Goal: Task Accomplishment & Management: Manage account settings

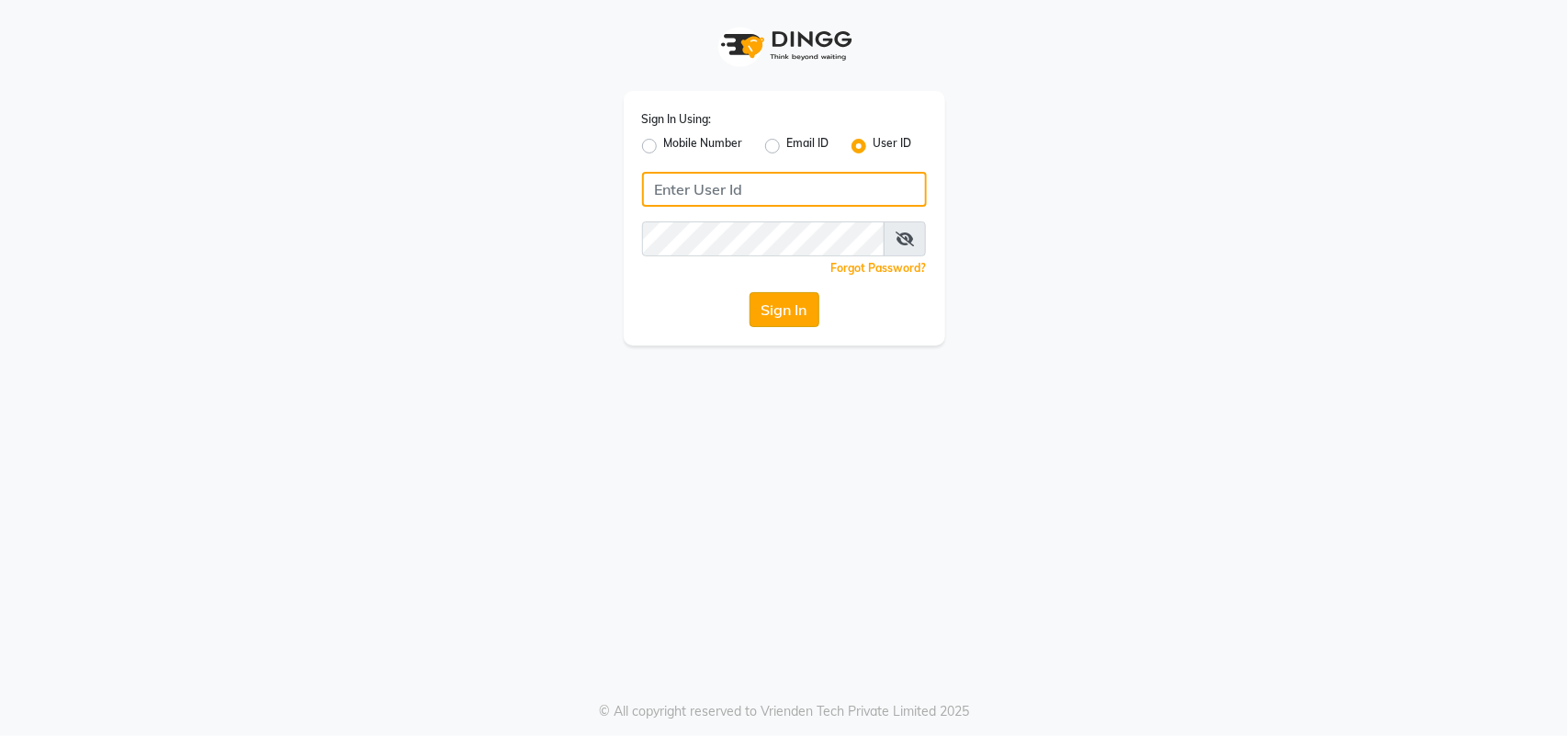
type input "privesalon"
click at [779, 312] on button "Sign In" at bounding box center [785, 310] width 70 height 35
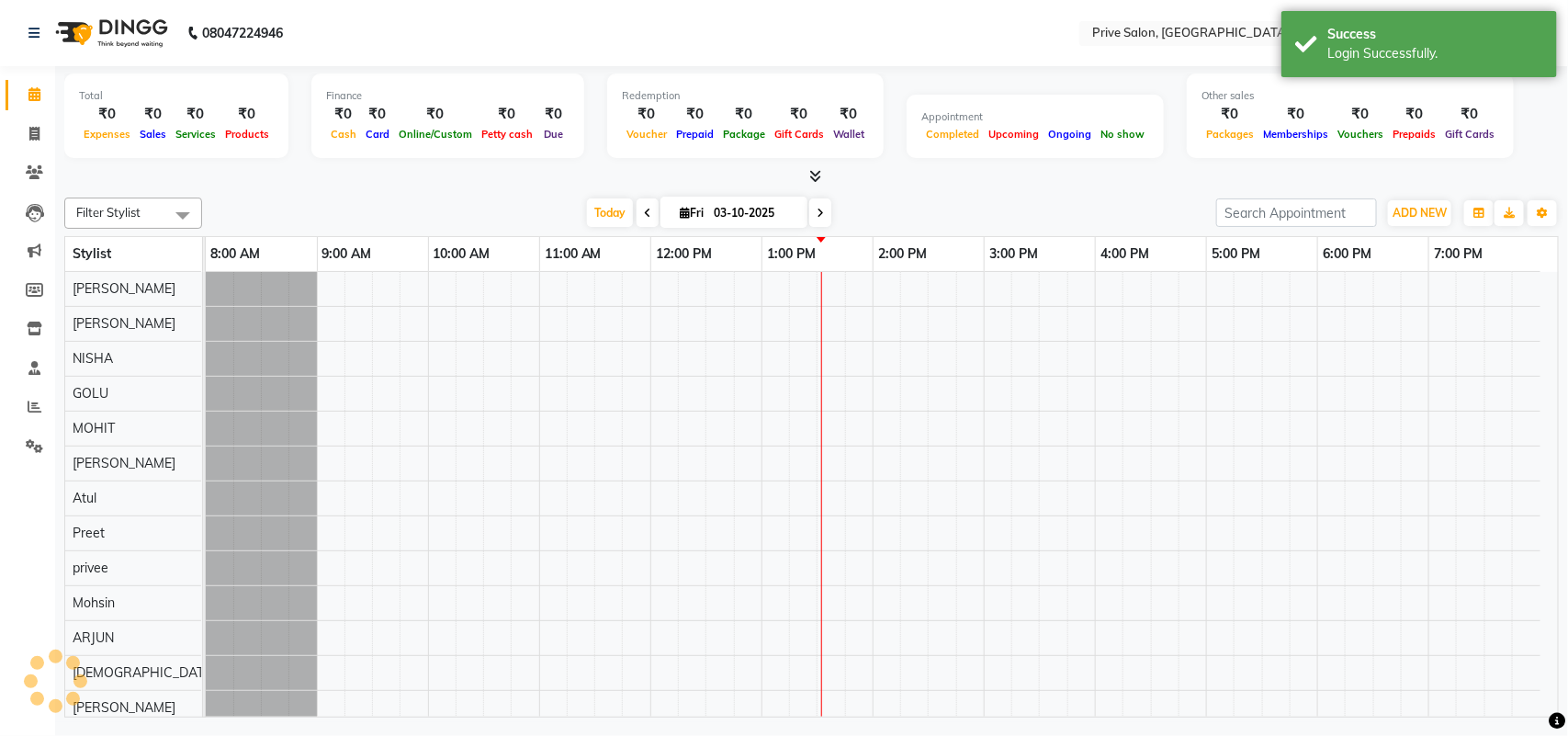
select select "en"
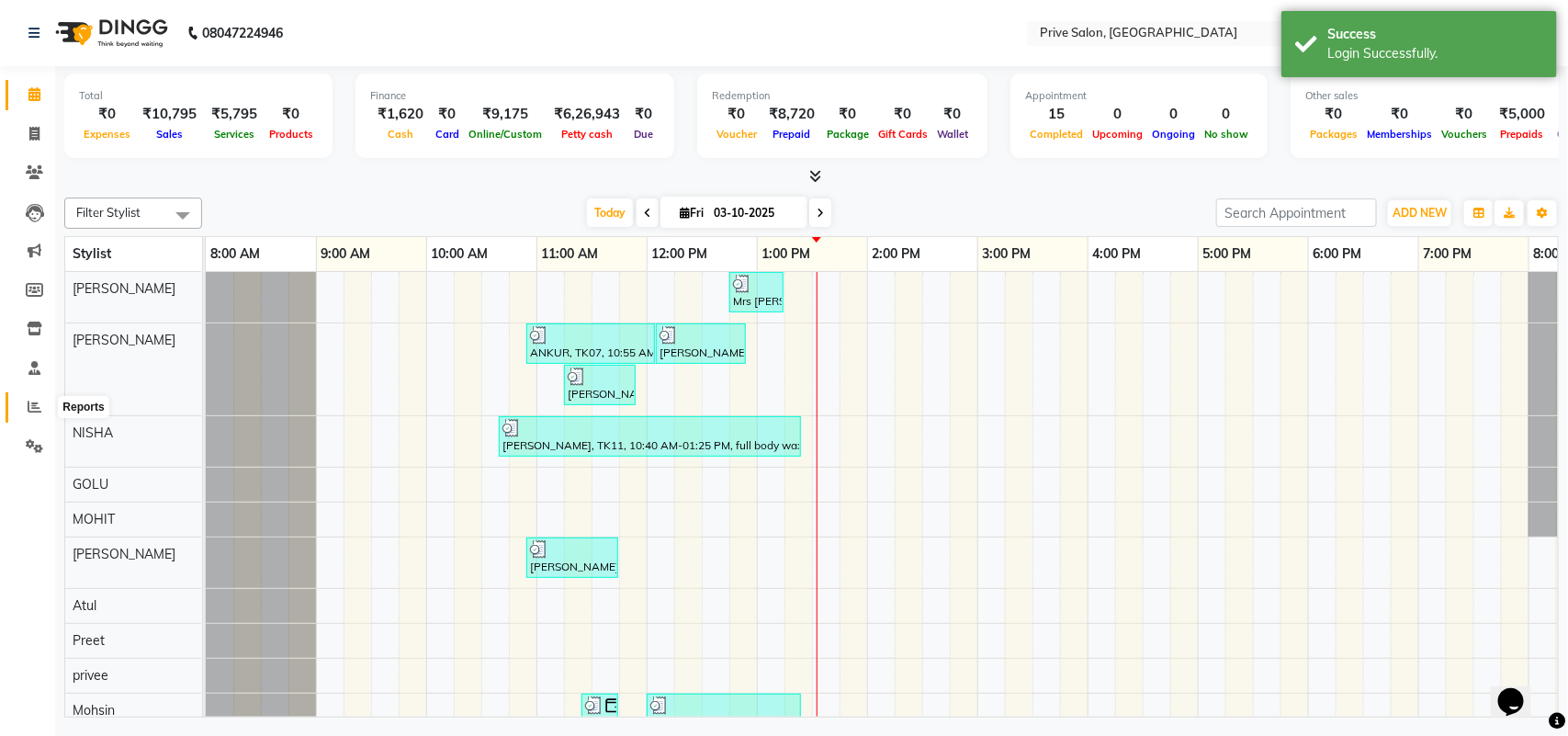
click at [38, 412] on icon at bounding box center [34, 406] width 14 height 14
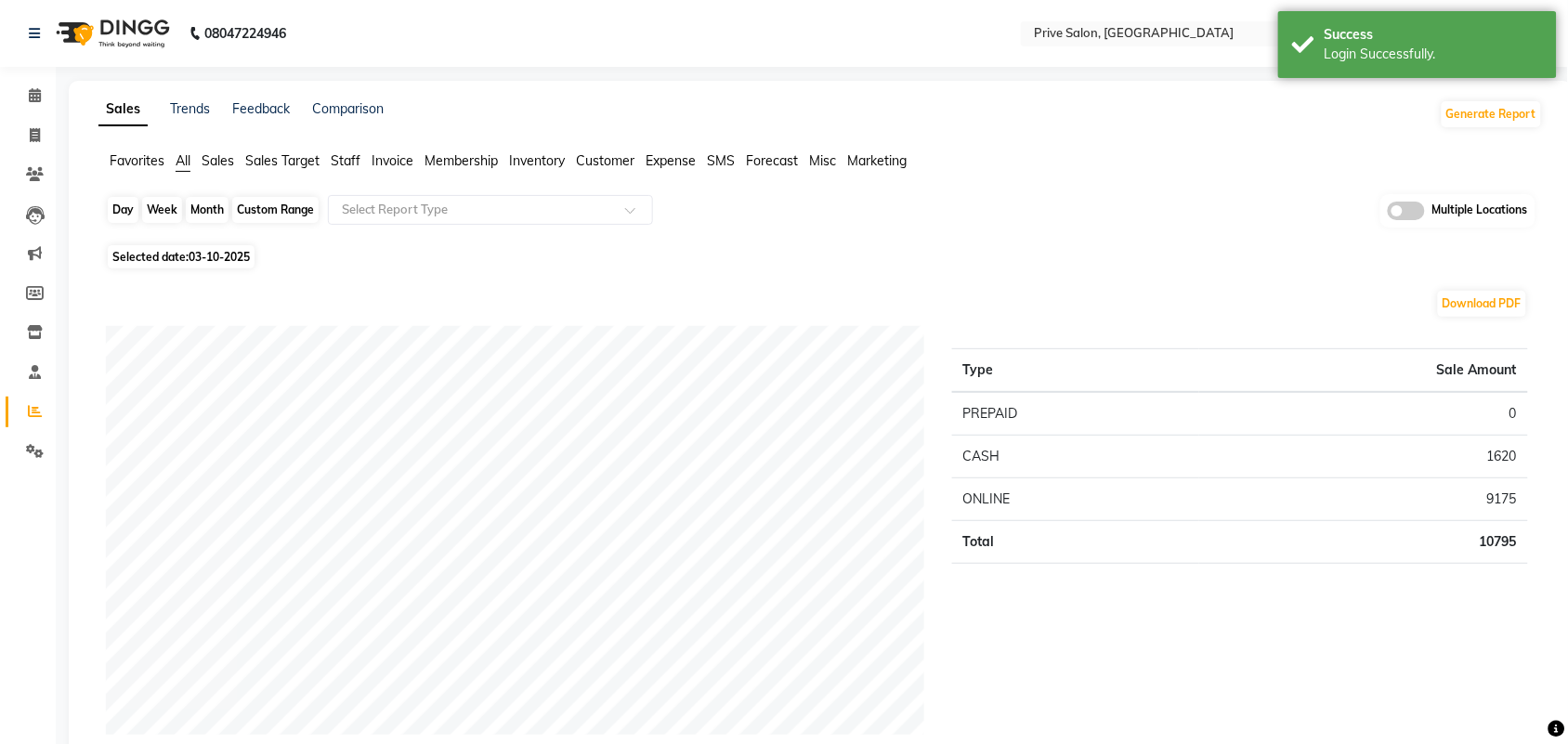
click at [112, 214] on div "Day" at bounding box center [123, 210] width 31 height 26
select select "10"
select select "2025"
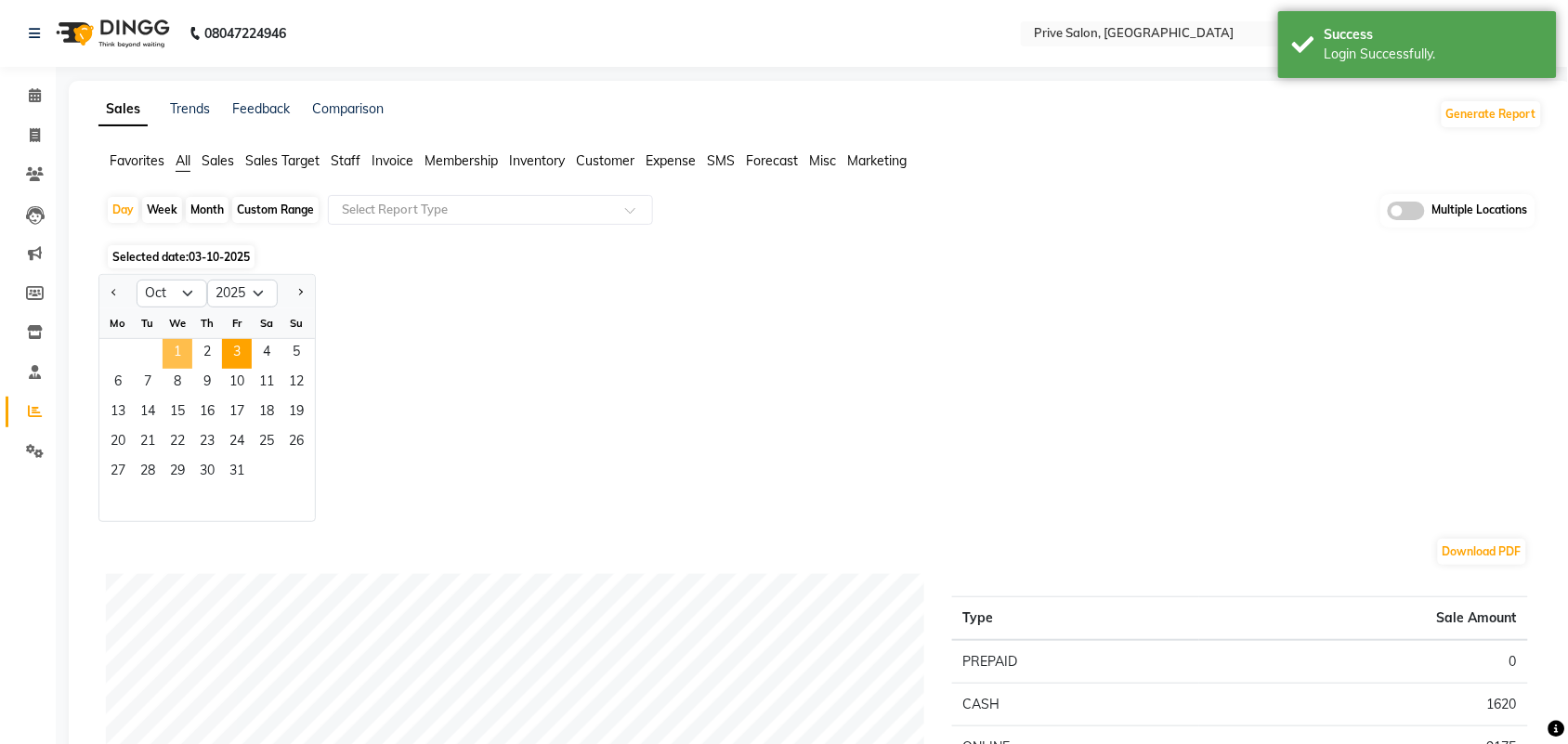
click at [175, 346] on span "1" at bounding box center [178, 354] width 30 height 30
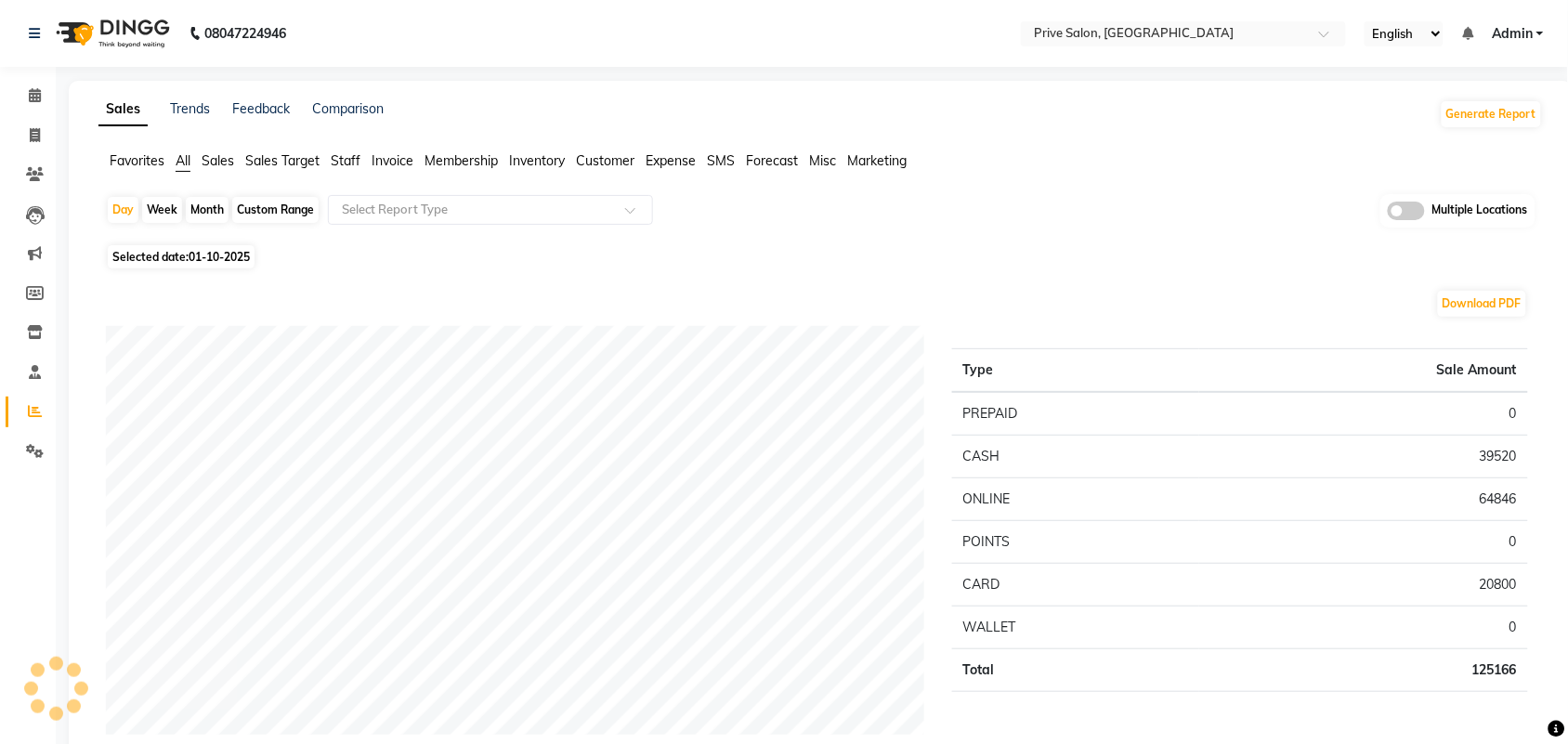
click at [181, 159] on span "All" at bounding box center [183, 161] width 15 height 17
click at [681, 159] on span "Expense" at bounding box center [671, 161] width 50 height 17
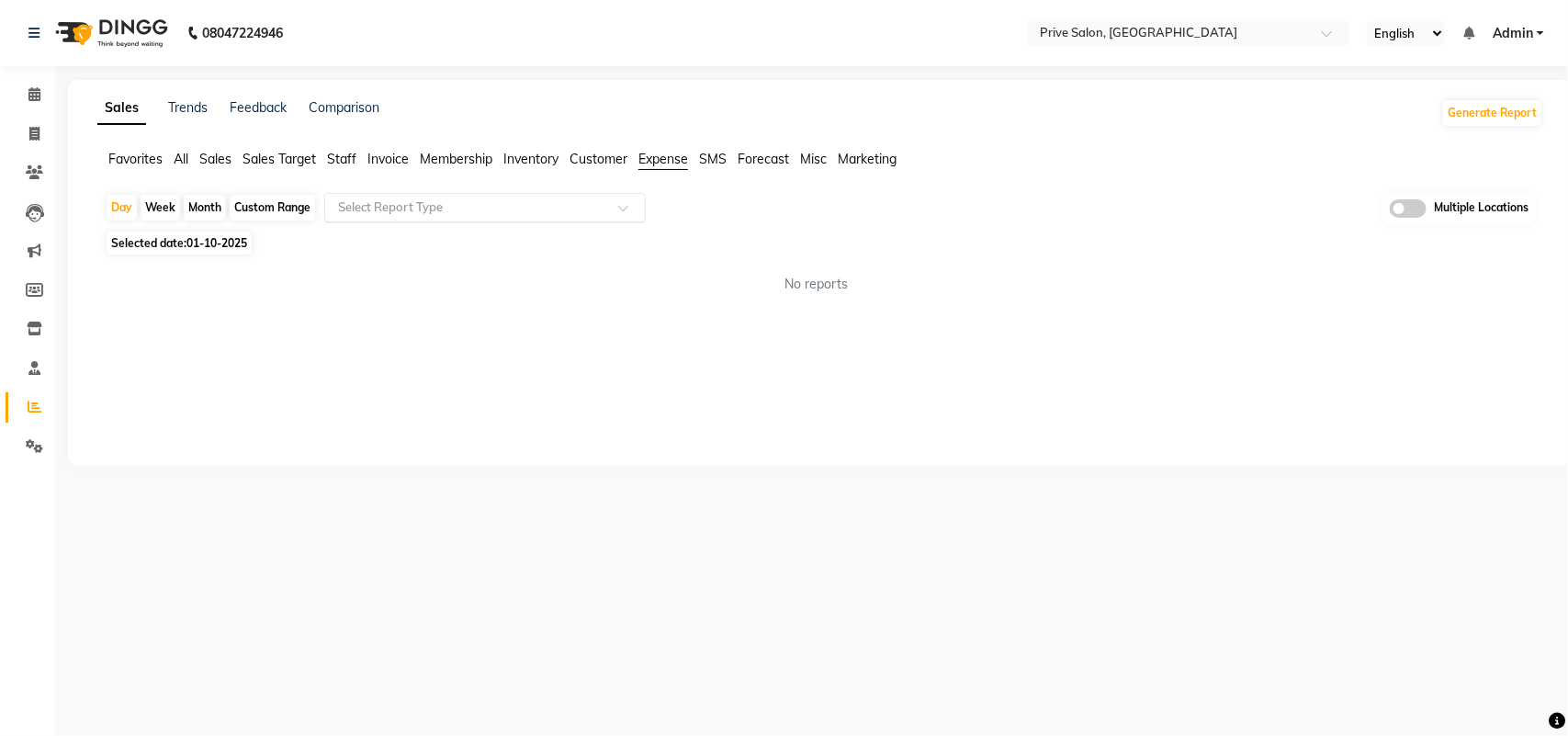
click at [603, 198] on div "Select Report Type" at bounding box center [485, 208] width 322 height 29
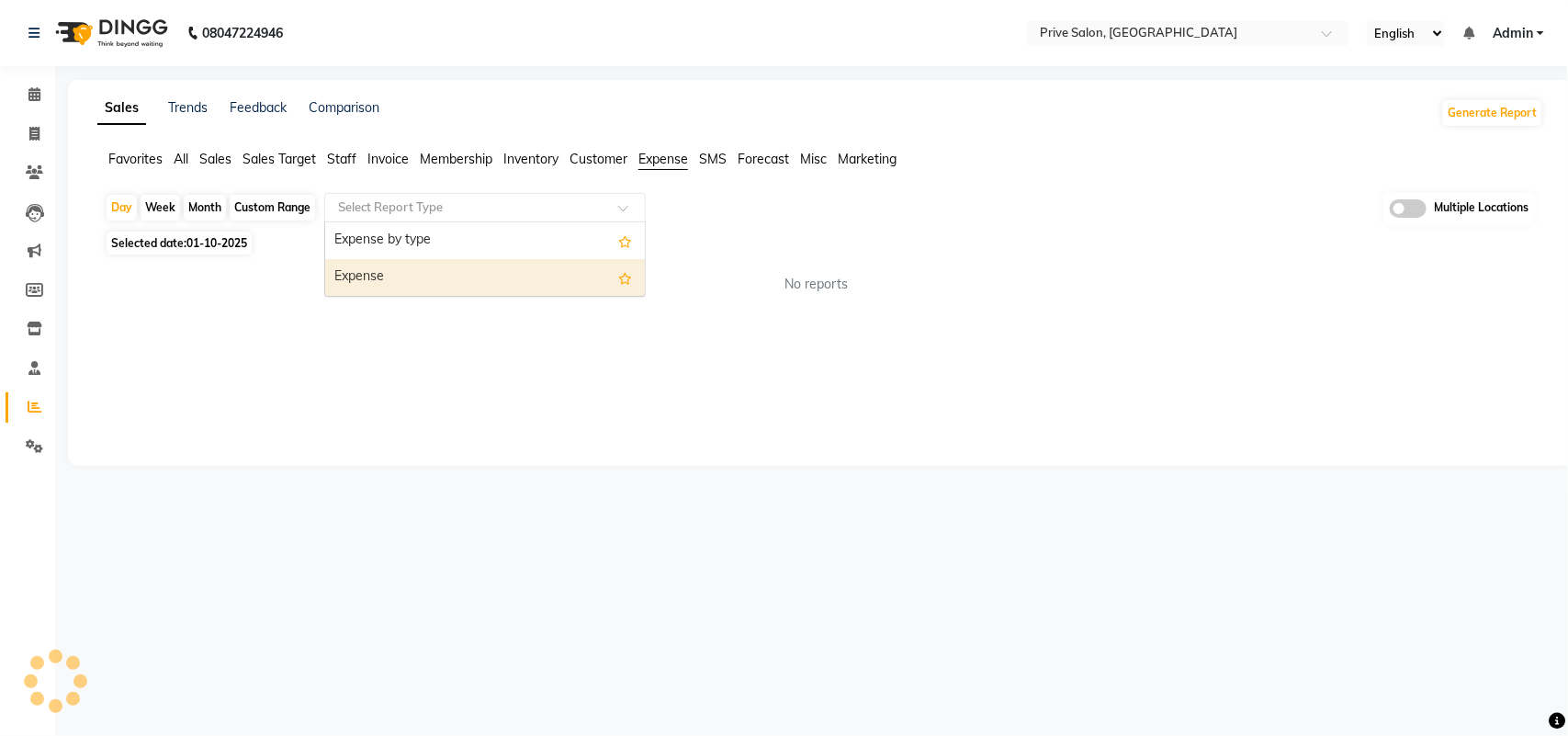
click at [549, 280] on div "Expense" at bounding box center [485, 277] width 320 height 37
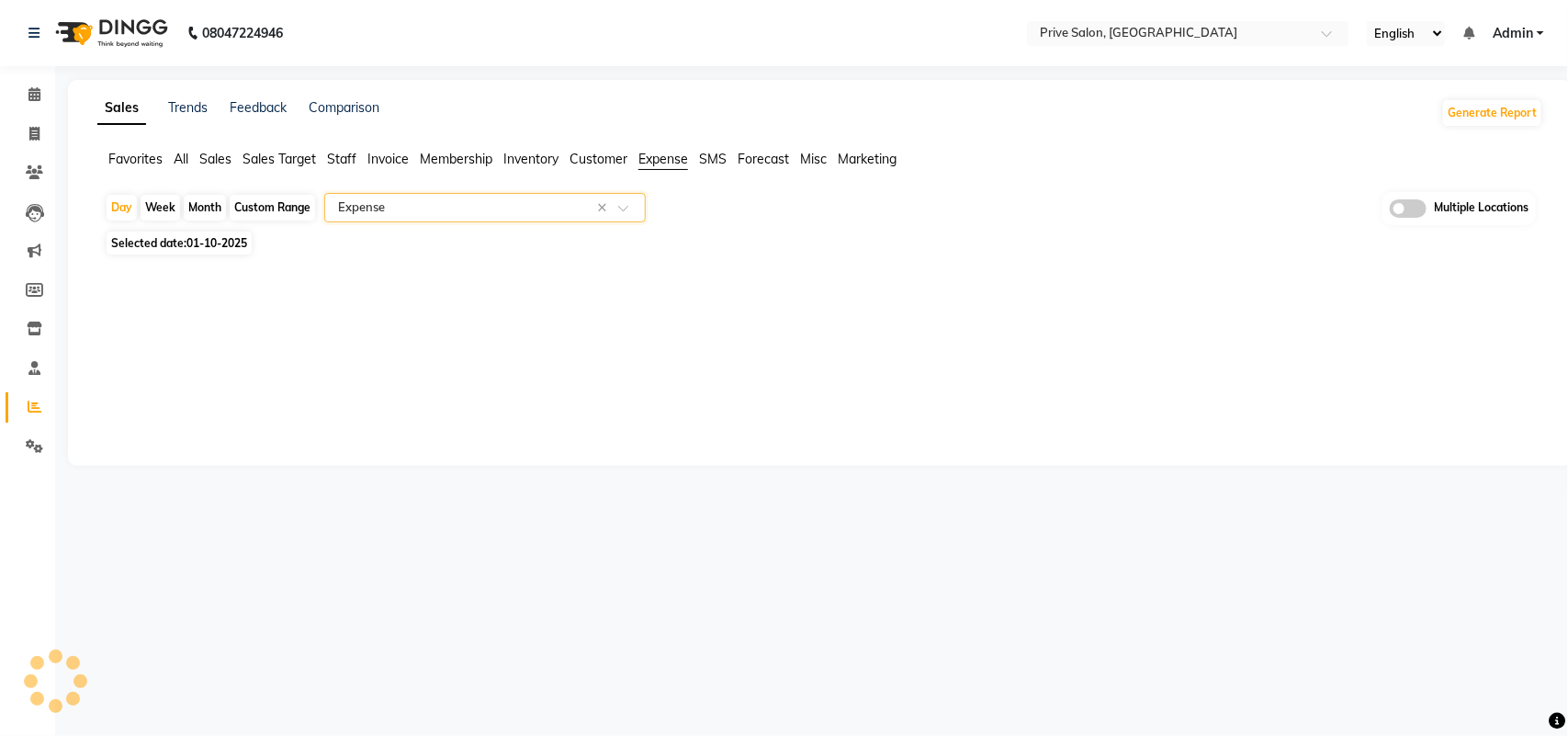
select select "full_report"
select select "pdf"
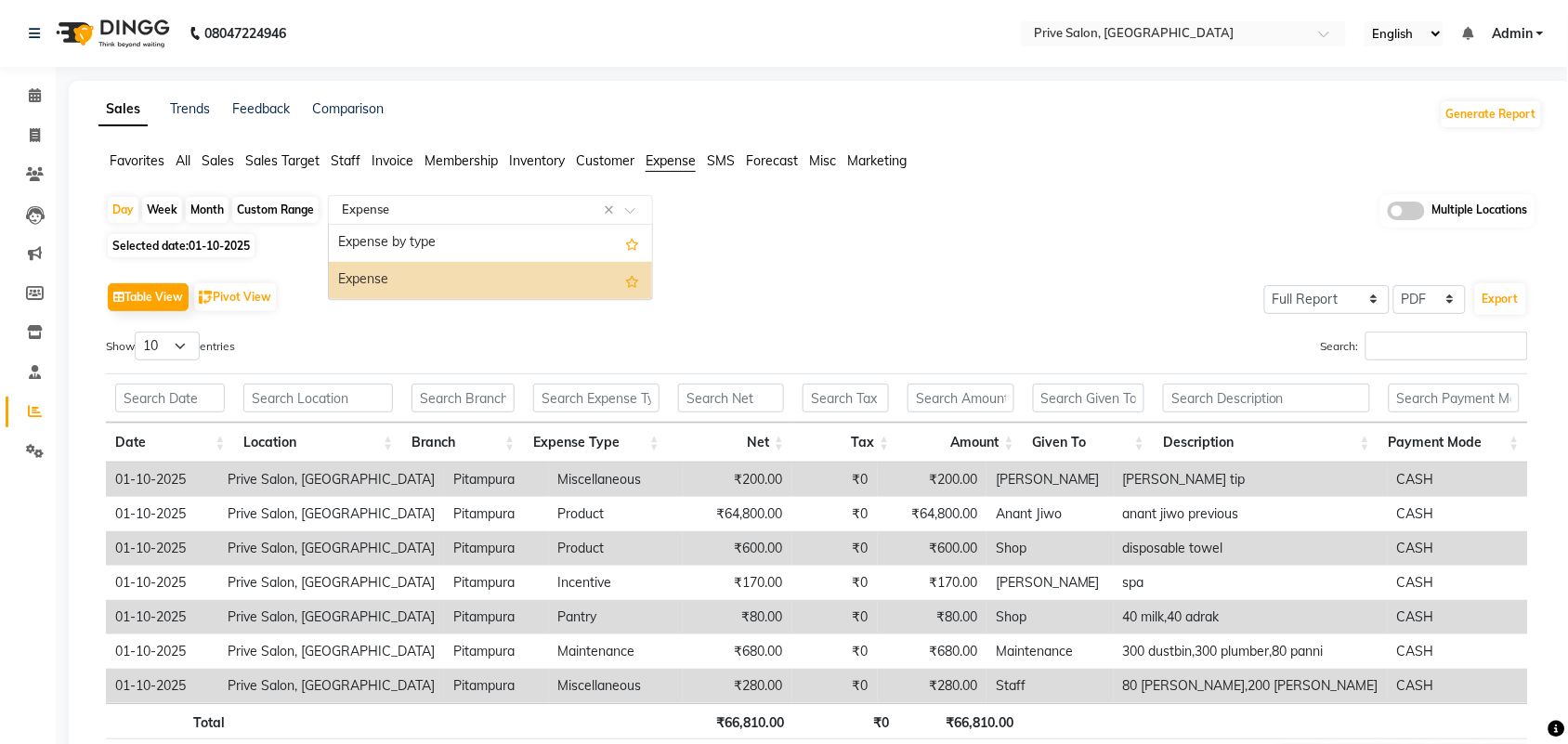
click at [560, 286] on div "Expense" at bounding box center [491, 281] width 323 height 37
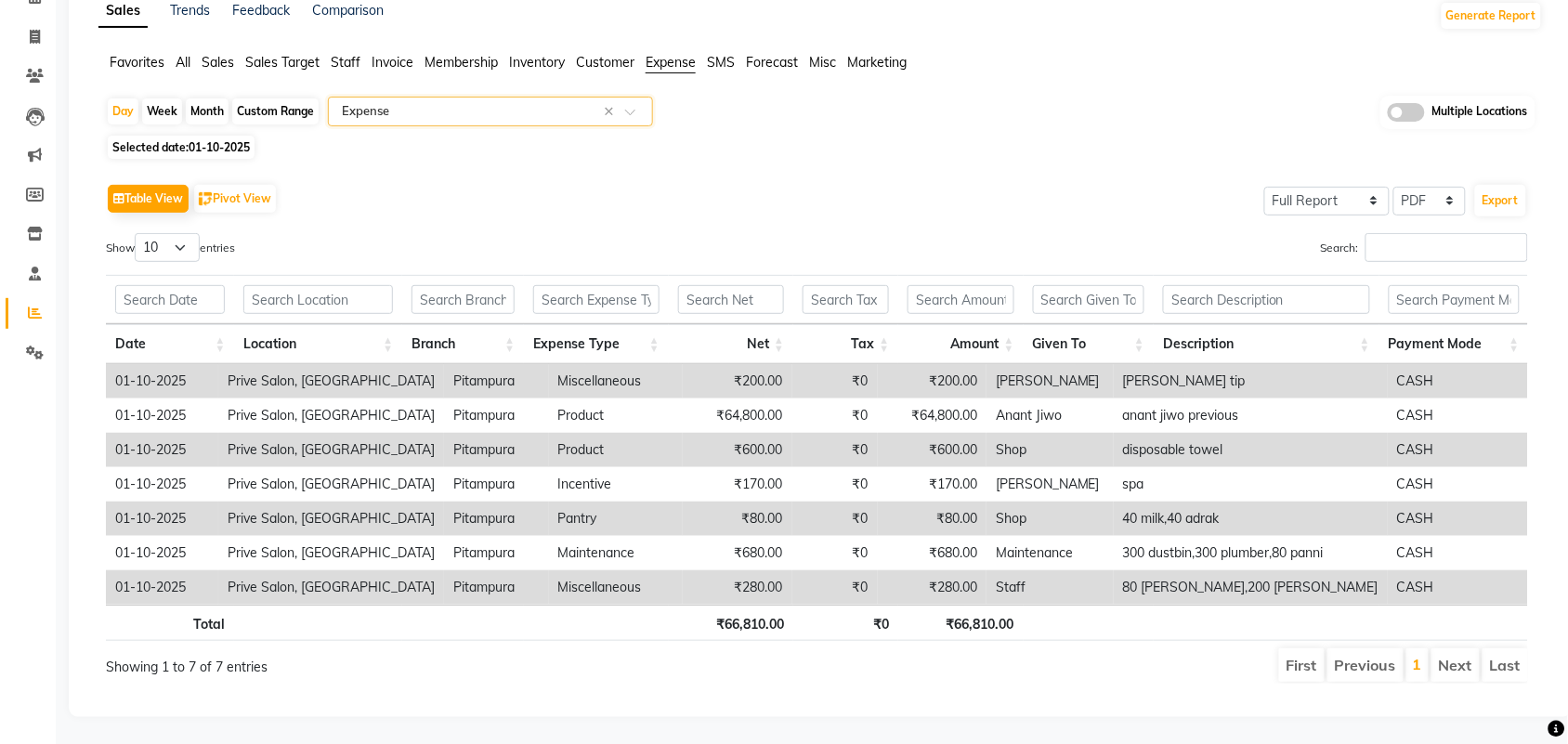
scroll to position [113, 0]
click at [121, 98] on div "Day" at bounding box center [123, 111] width 31 height 26
select select "10"
select select "2025"
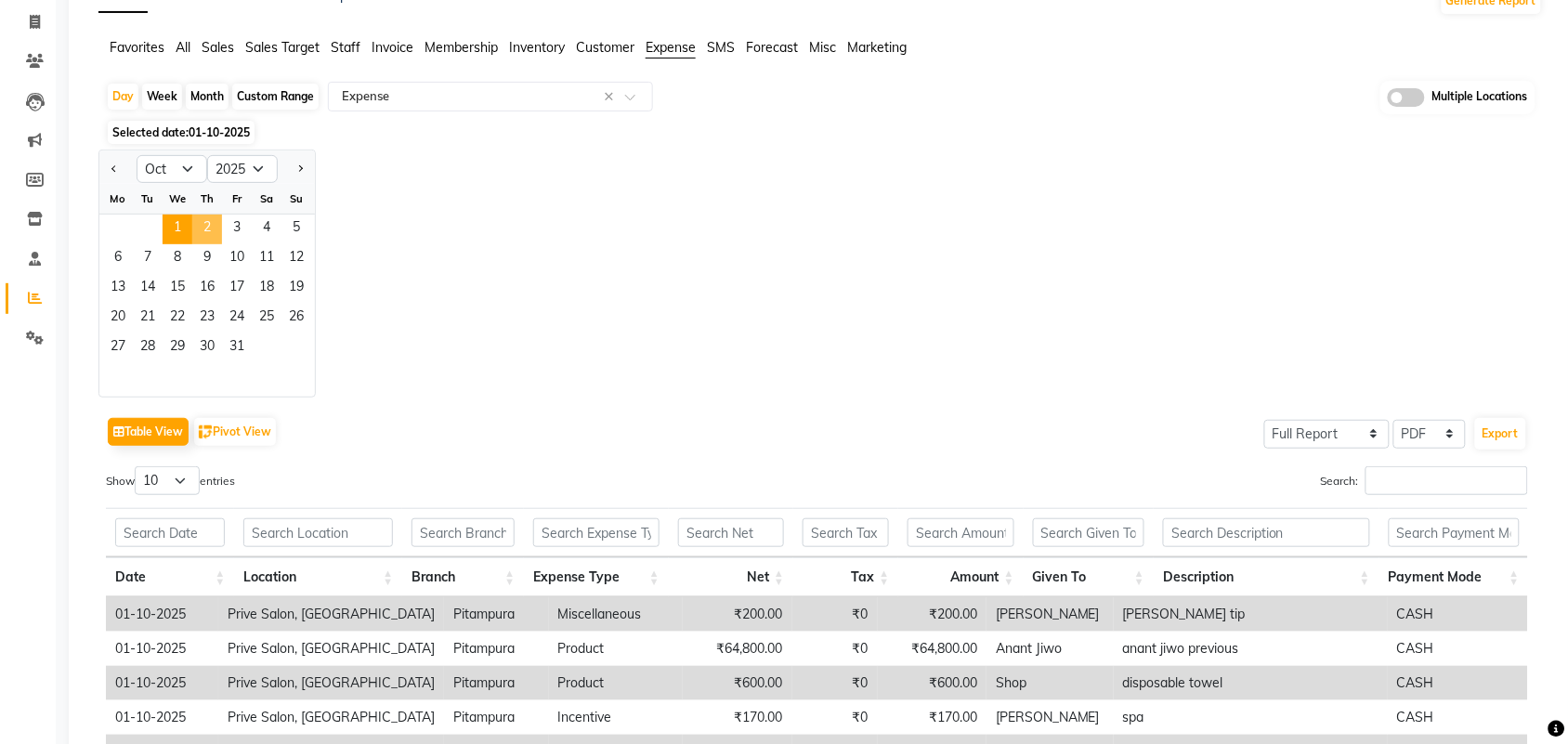
click at [196, 228] on span "2" at bounding box center [207, 229] width 30 height 30
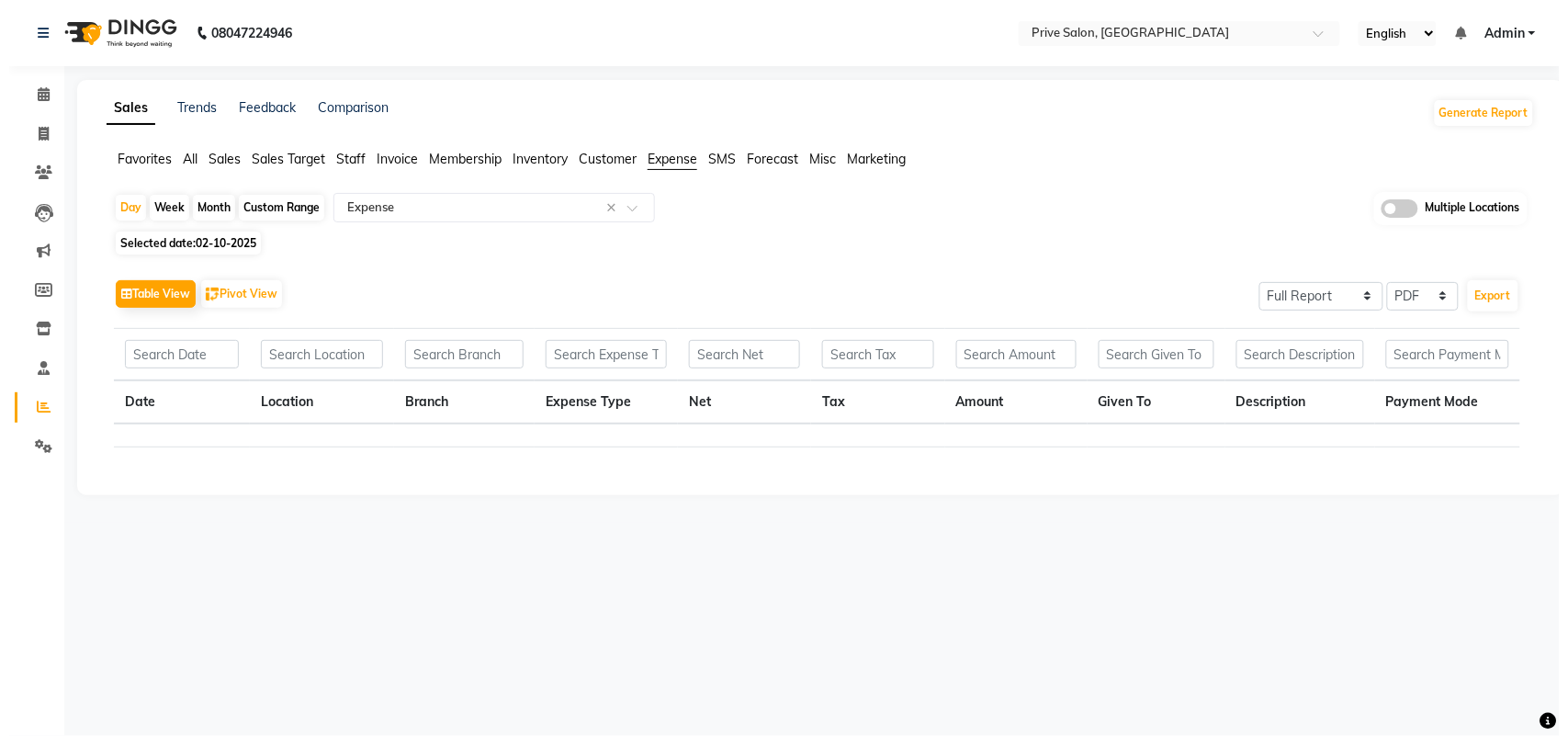
scroll to position [0, 0]
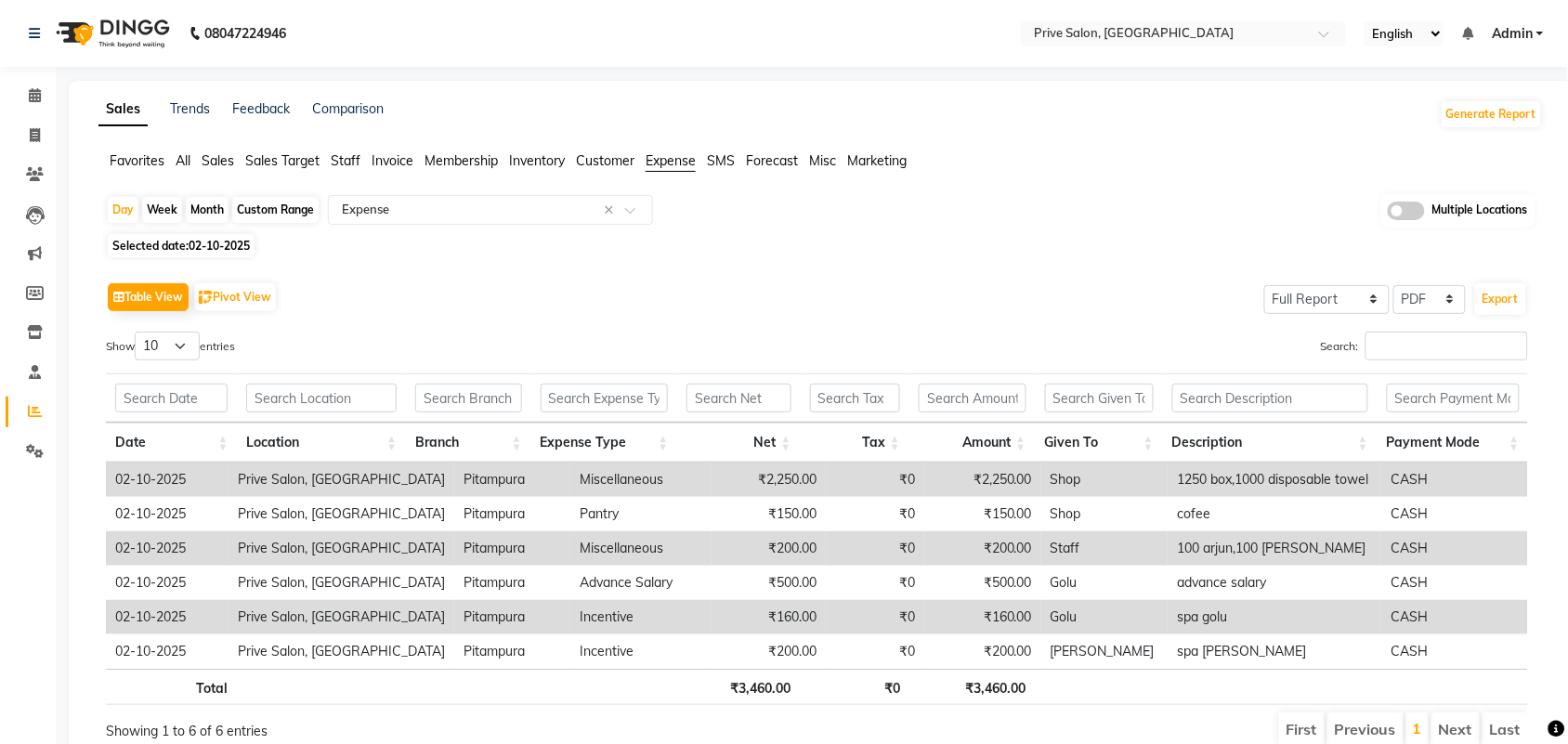
click at [183, 160] on span "All" at bounding box center [183, 161] width 15 height 17
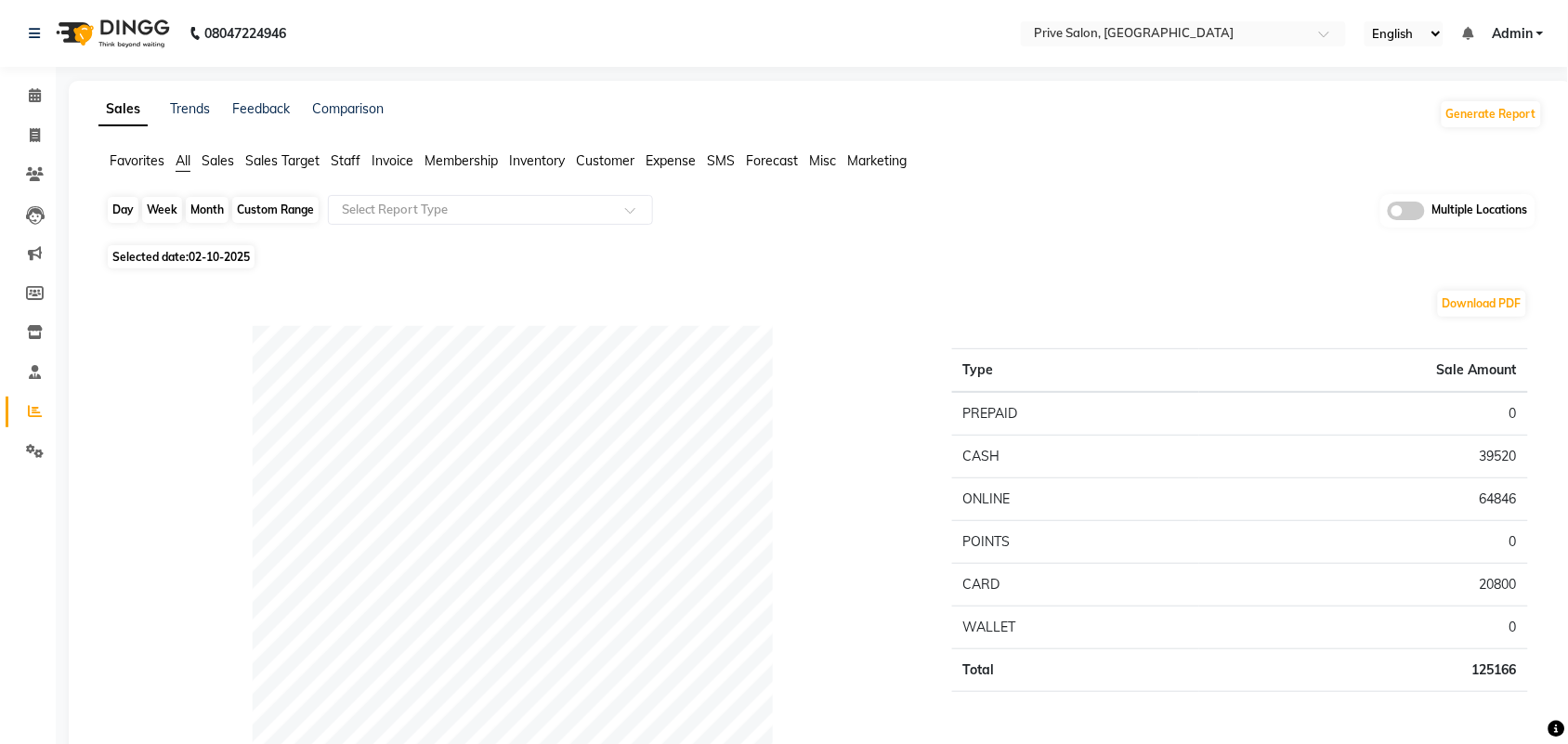
click at [117, 212] on div "Day" at bounding box center [123, 210] width 31 height 26
select select "10"
select select "2025"
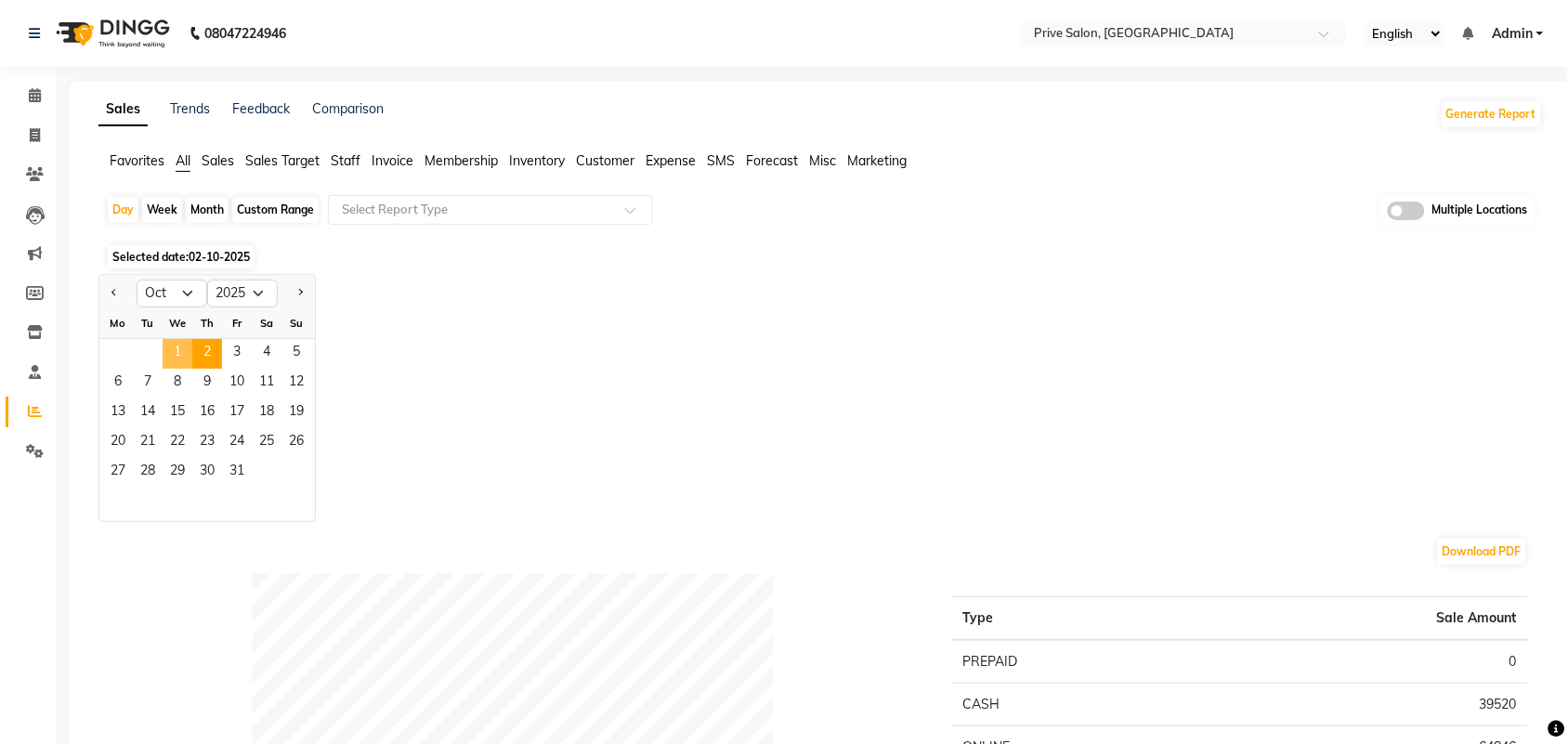
click at [170, 358] on span "1" at bounding box center [178, 354] width 30 height 30
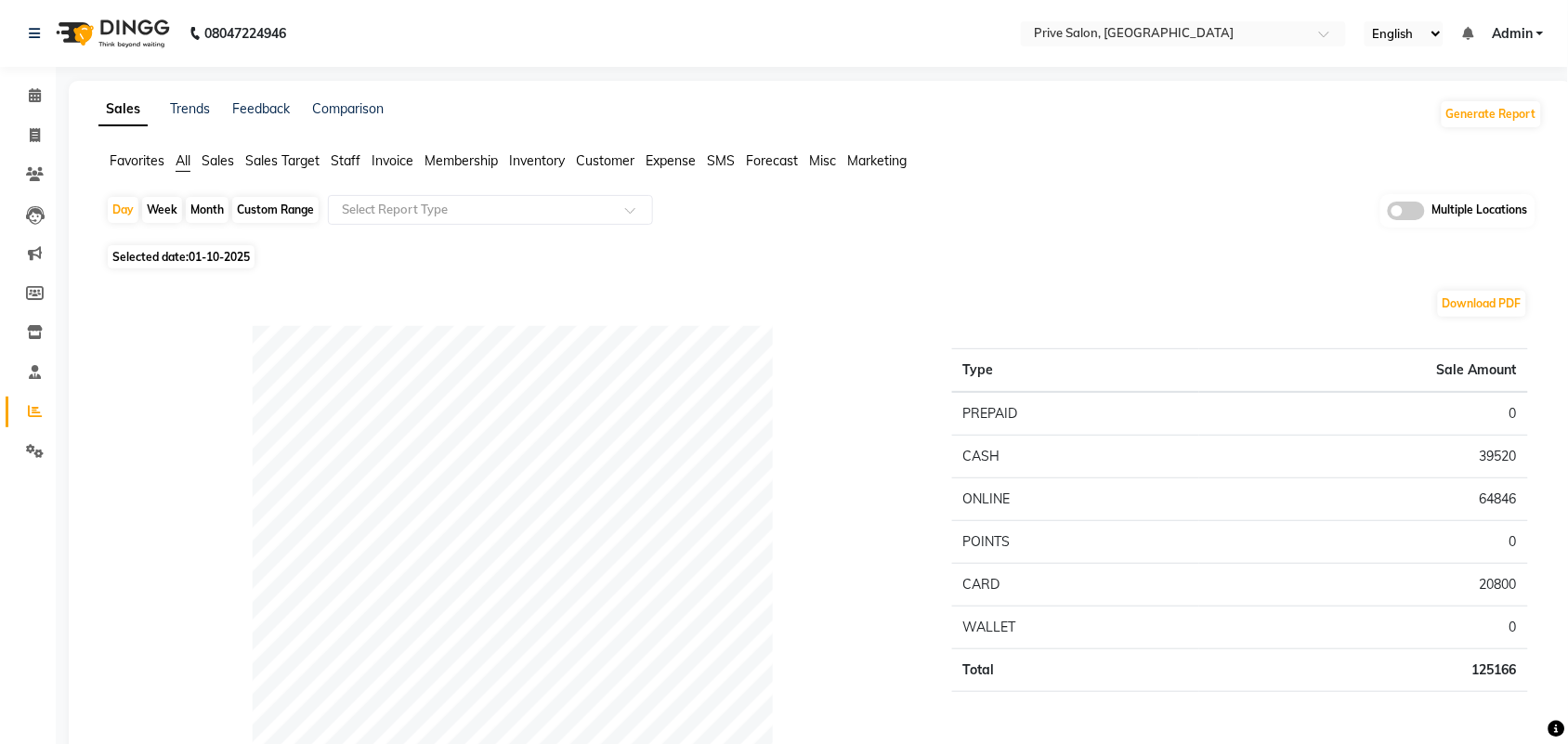
click at [521, 295] on div "Download PDF" at bounding box center [817, 304] width 1422 height 30
click at [128, 209] on div "Day" at bounding box center [123, 210] width 31 height 26
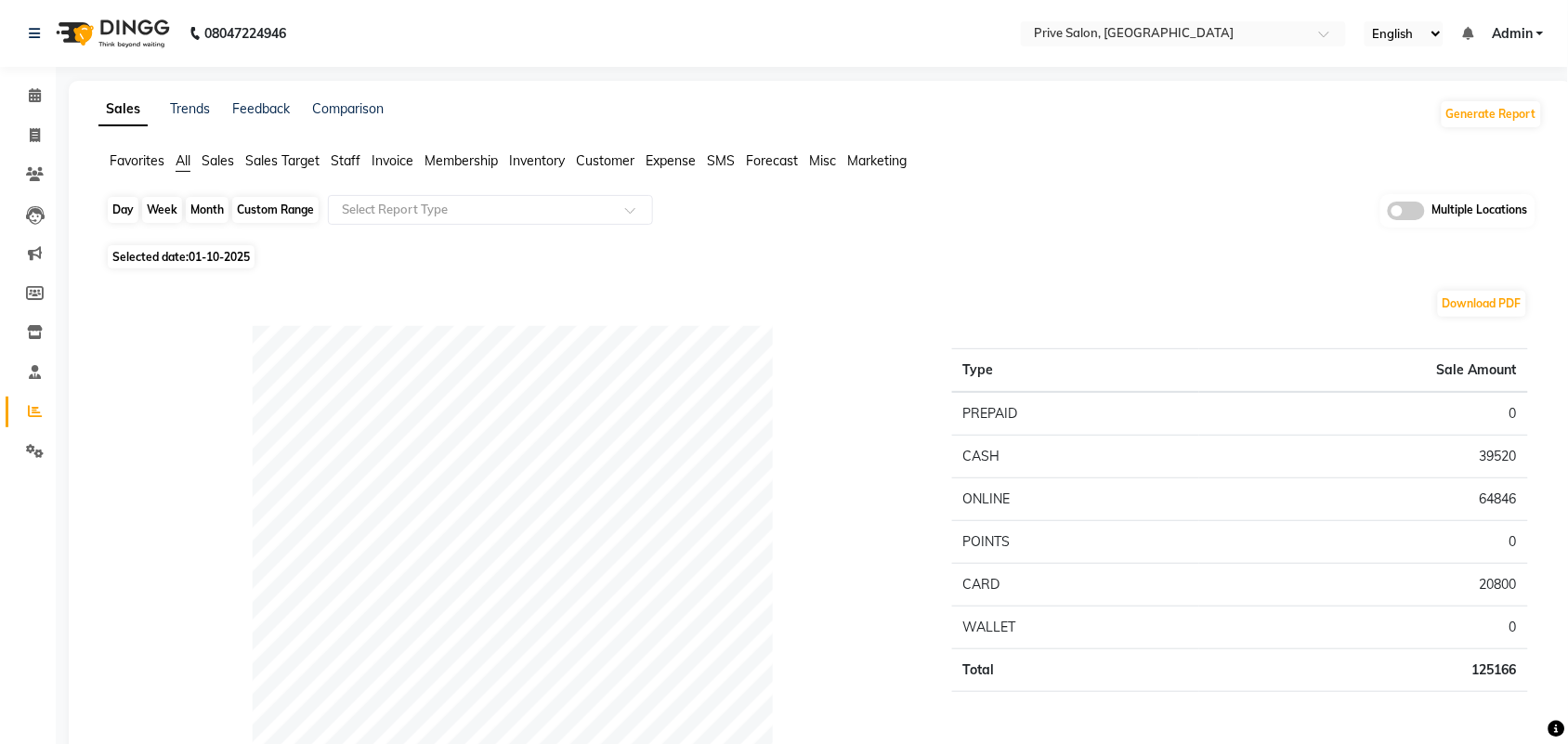
select select "10"
select select "2025"
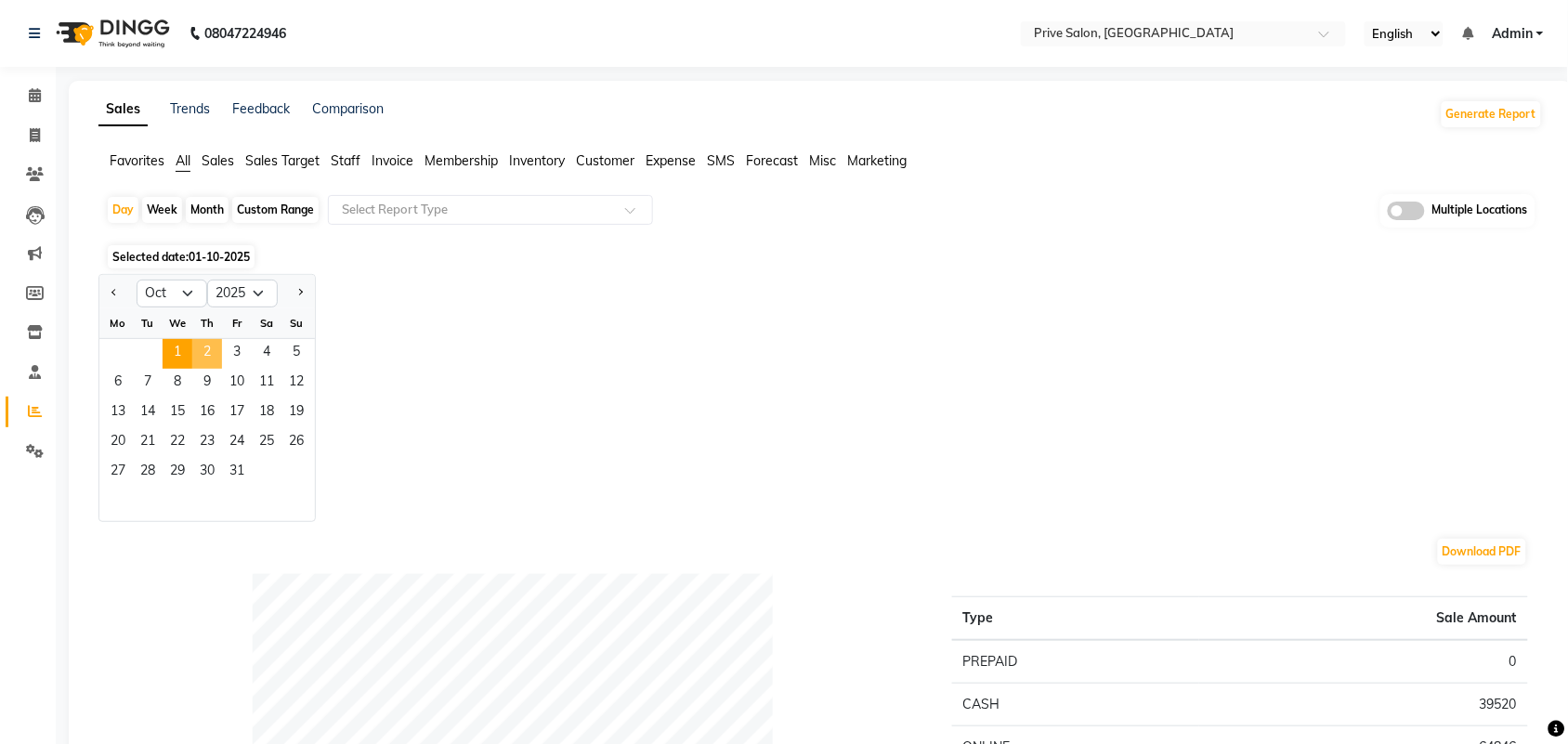
click at [200, 354] on span "2" at bounding box center [207, 354] width 30 height 30
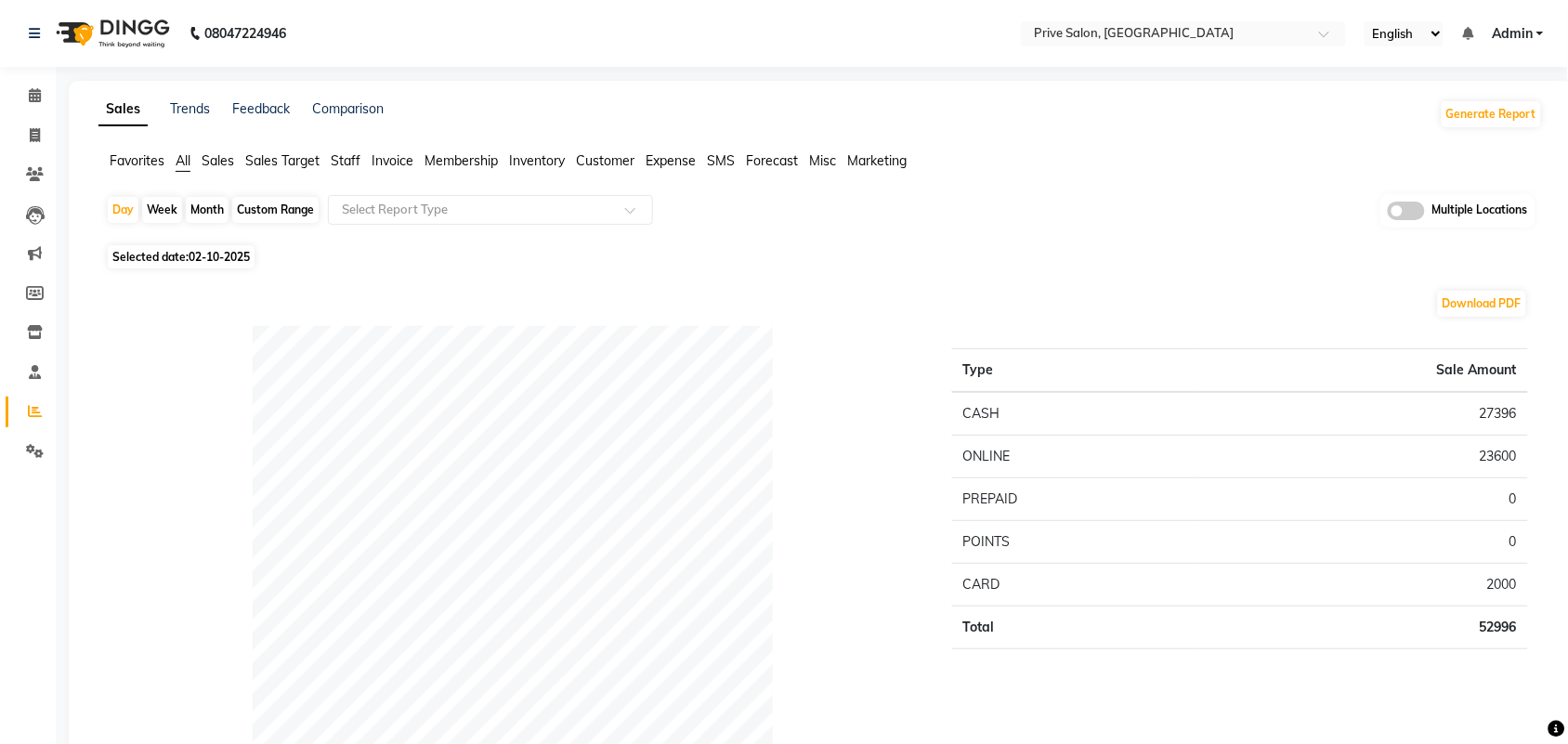
click at [680, 158] on span "Expense" at bounding box center [671, 161] width 50 height 17
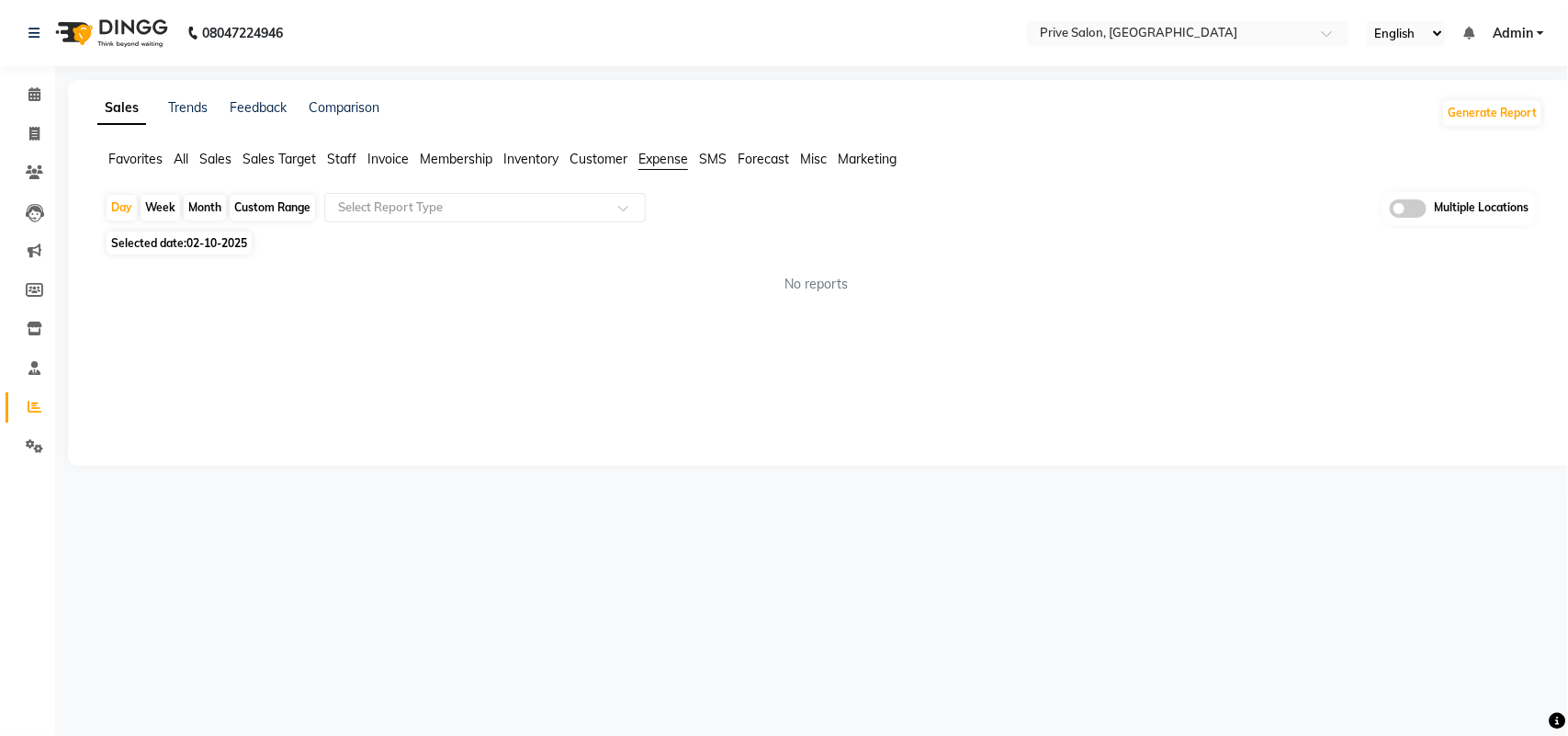
click at [585, 223] on div "Day Week Month Custom Range Select Report Type Multiple Locations" at bounding box center [820, 209] width 1431 height 34
click at [585, 211] on input "text" at bounding box center [467, 208] width 265 height 18
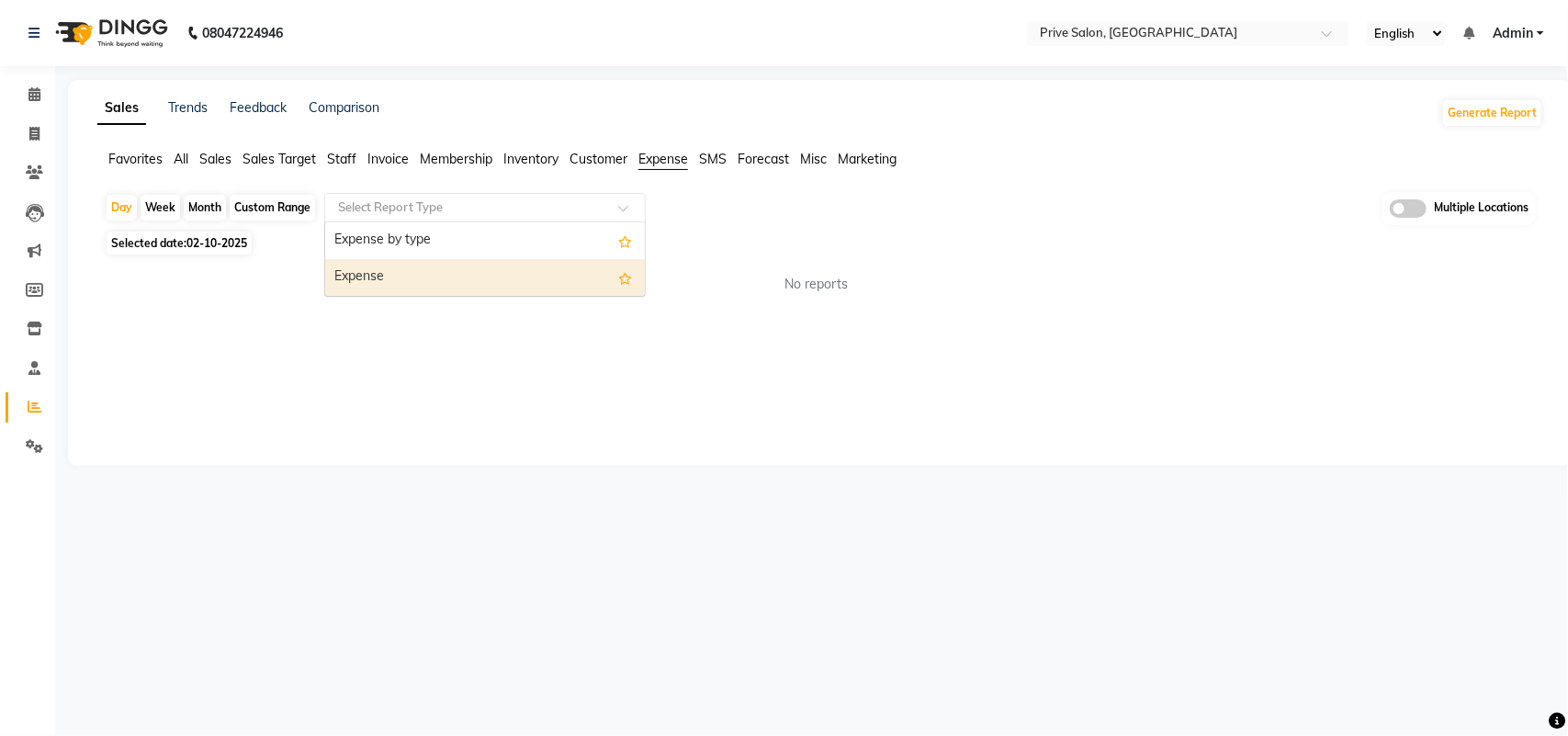
click at [558, 272] on div "Expense" at bounding box center [485, 277] width 320 height 37
select select "full_report"
select select "pdf"
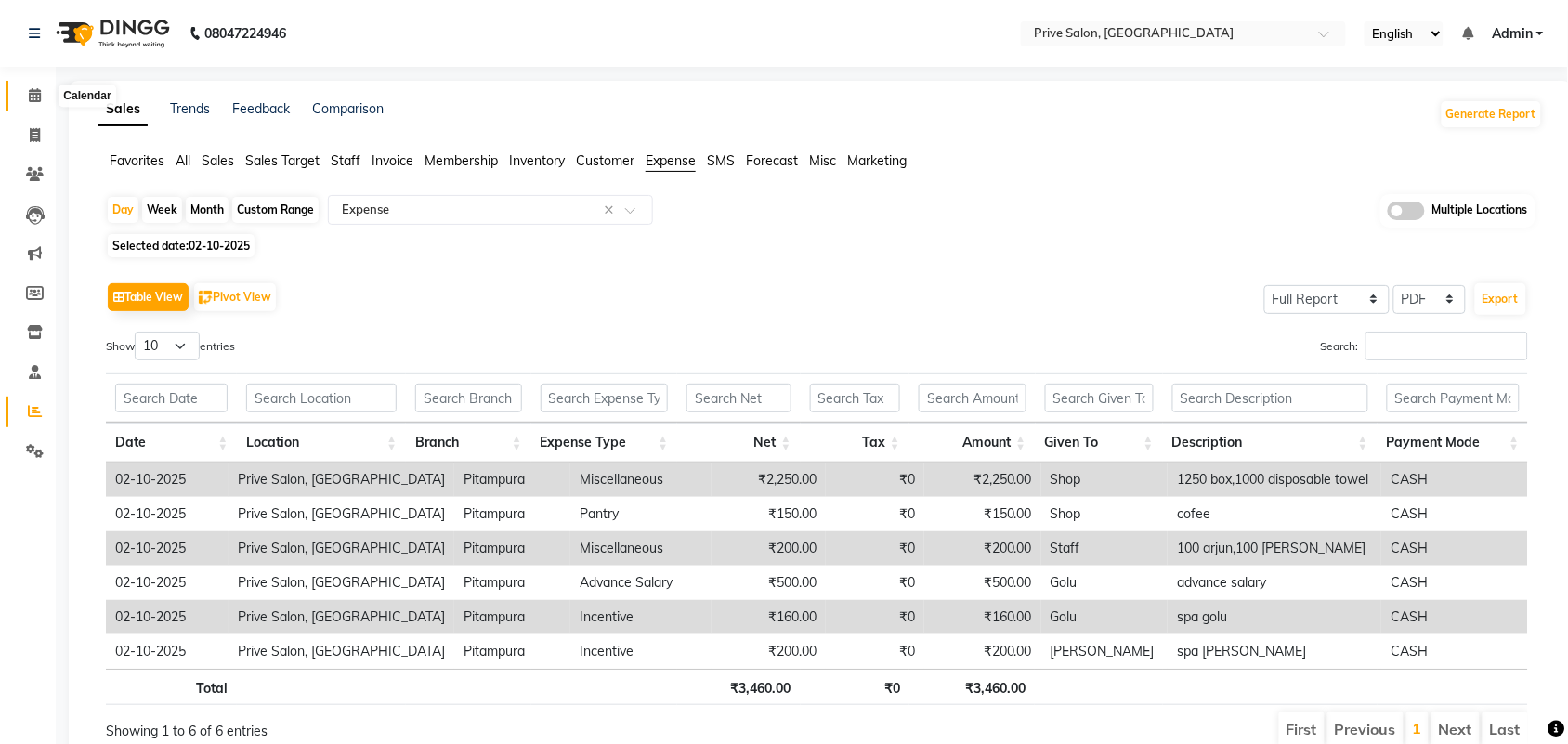
click at [20, 91] on span at bounding box center [34, 96] width 33 height 21
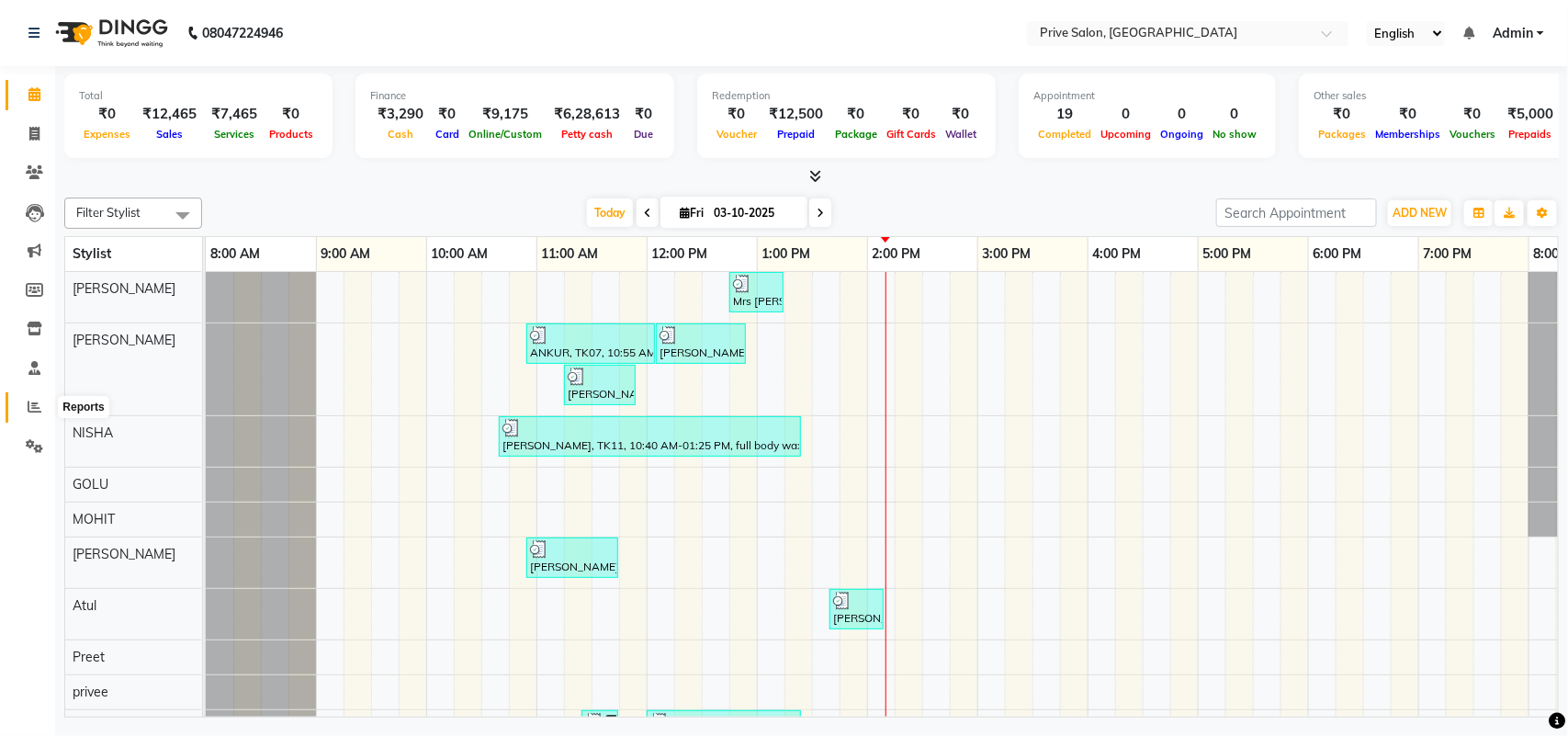
click at [33, 412] on icon at bounding box center [34, 406] width 14 height 14
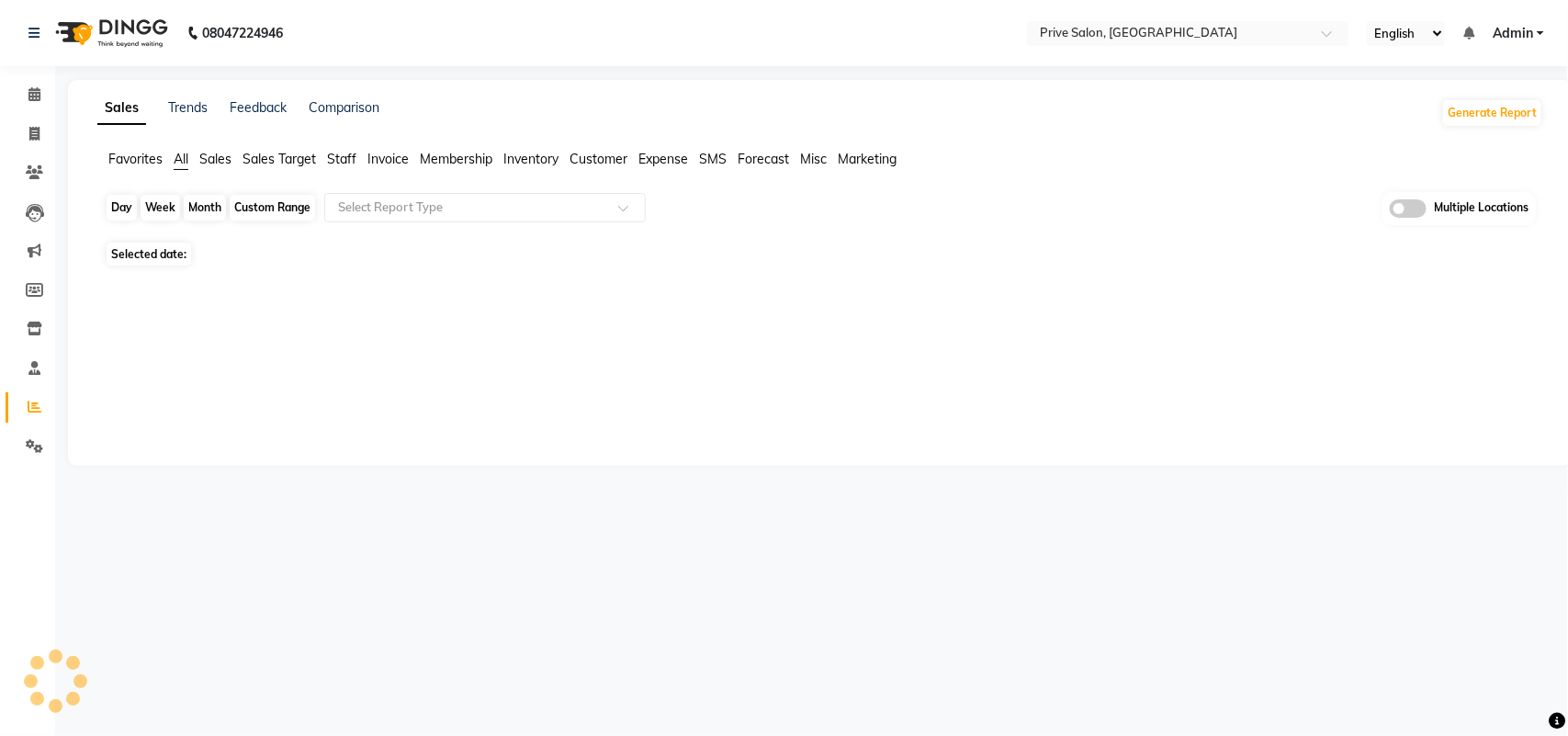
click at [116, 202] on div "Day" at bounding box center [121, 208] width 30 height 26
select select "10"
select select "2025"
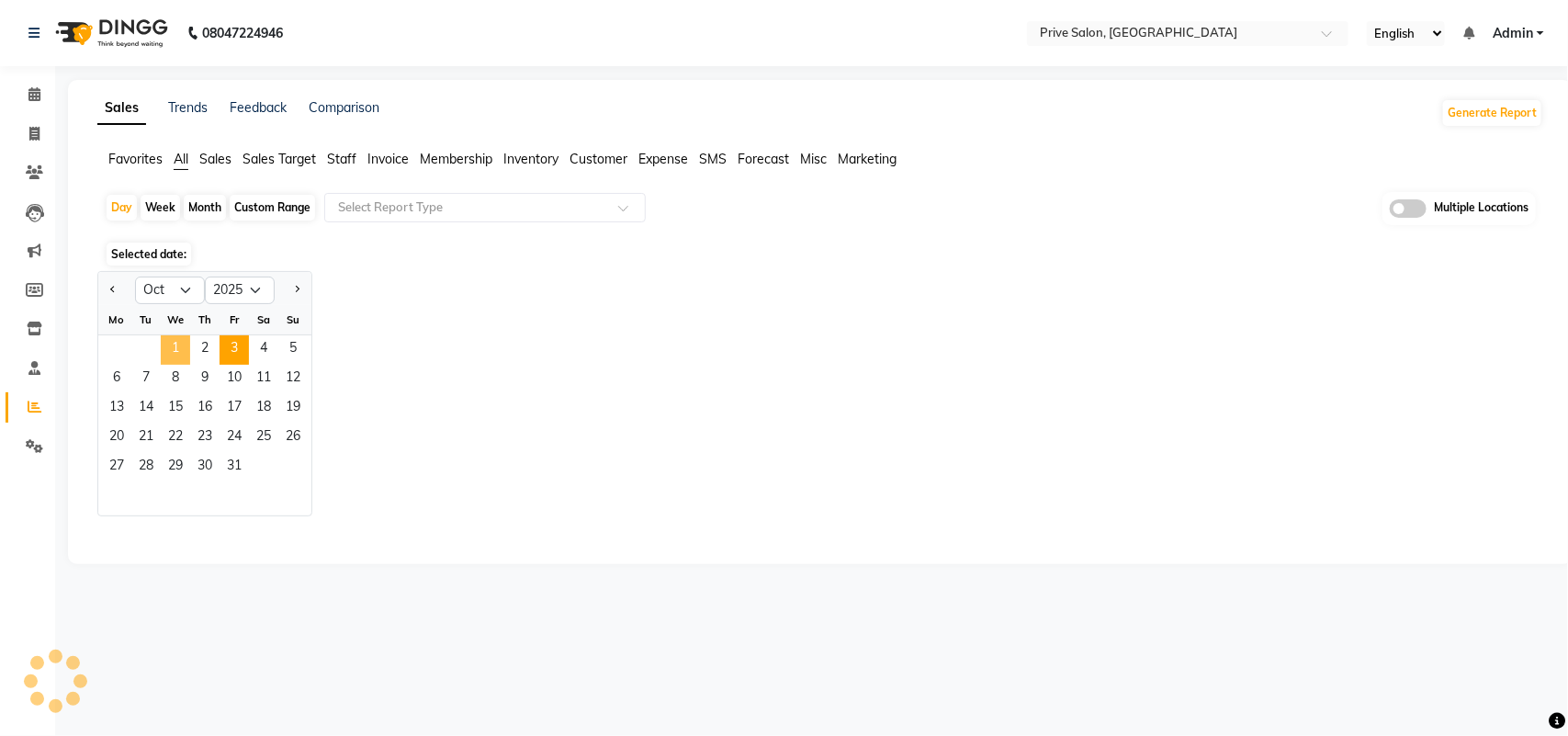
click at [172, 352] on span "1" at bounding box center [176, 350] width 29 height 29
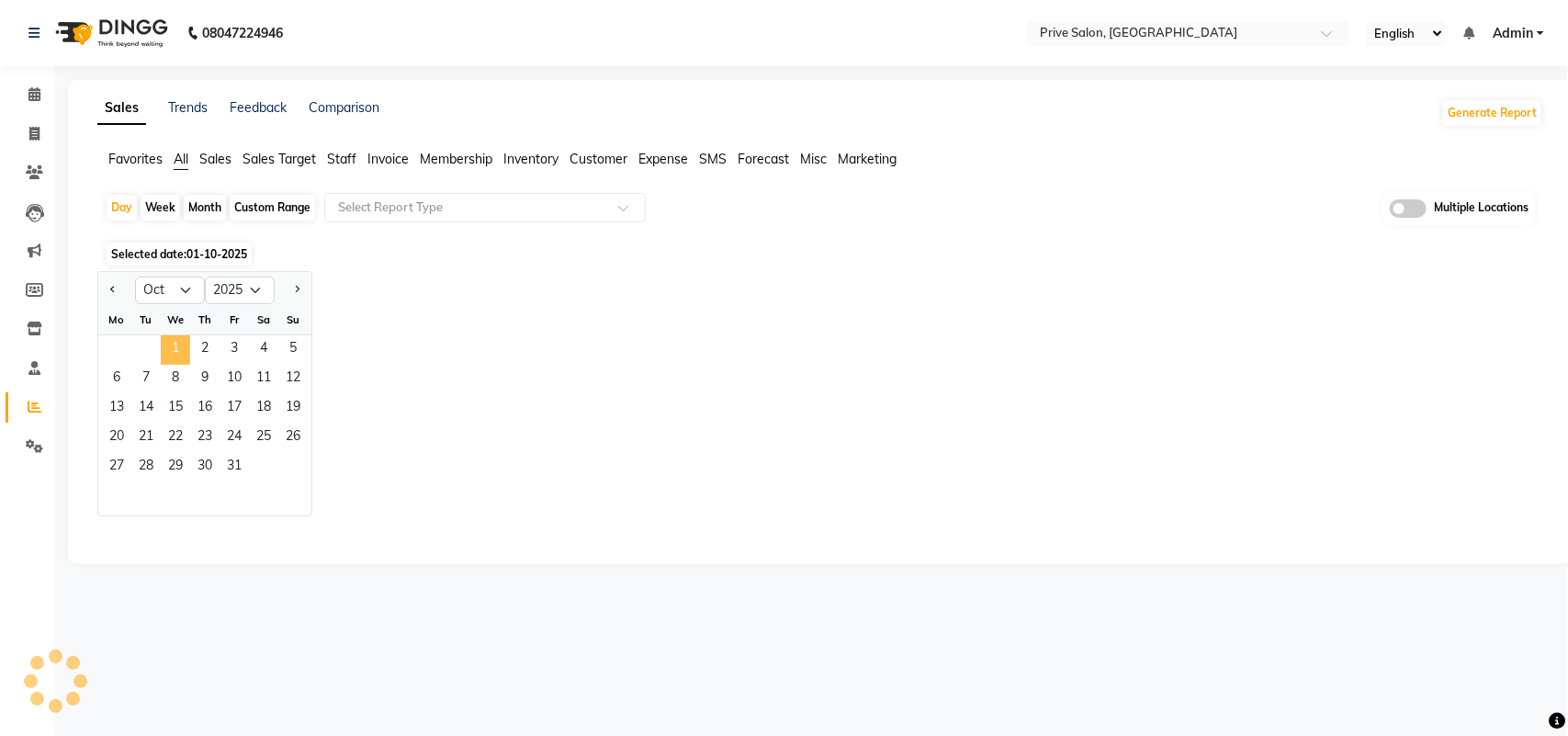
click at [172, 352] on span "1" at bounding box center [176, 350] width 29 height 29
click at [875, 507] on div "Jan Feb Mar Apr May Jun [DATE] Aug Sep Oct Nov [DATE] 2016 2017 2018 2019 2020 …" at bounding box center [820, 393] width 1446 height 245
click at [191, 359] on span "2" at bounding box center [205, 350] width 29 height 29
click at [172, 351] on span "1" at bounding box center [176, 350] width 29 height 29
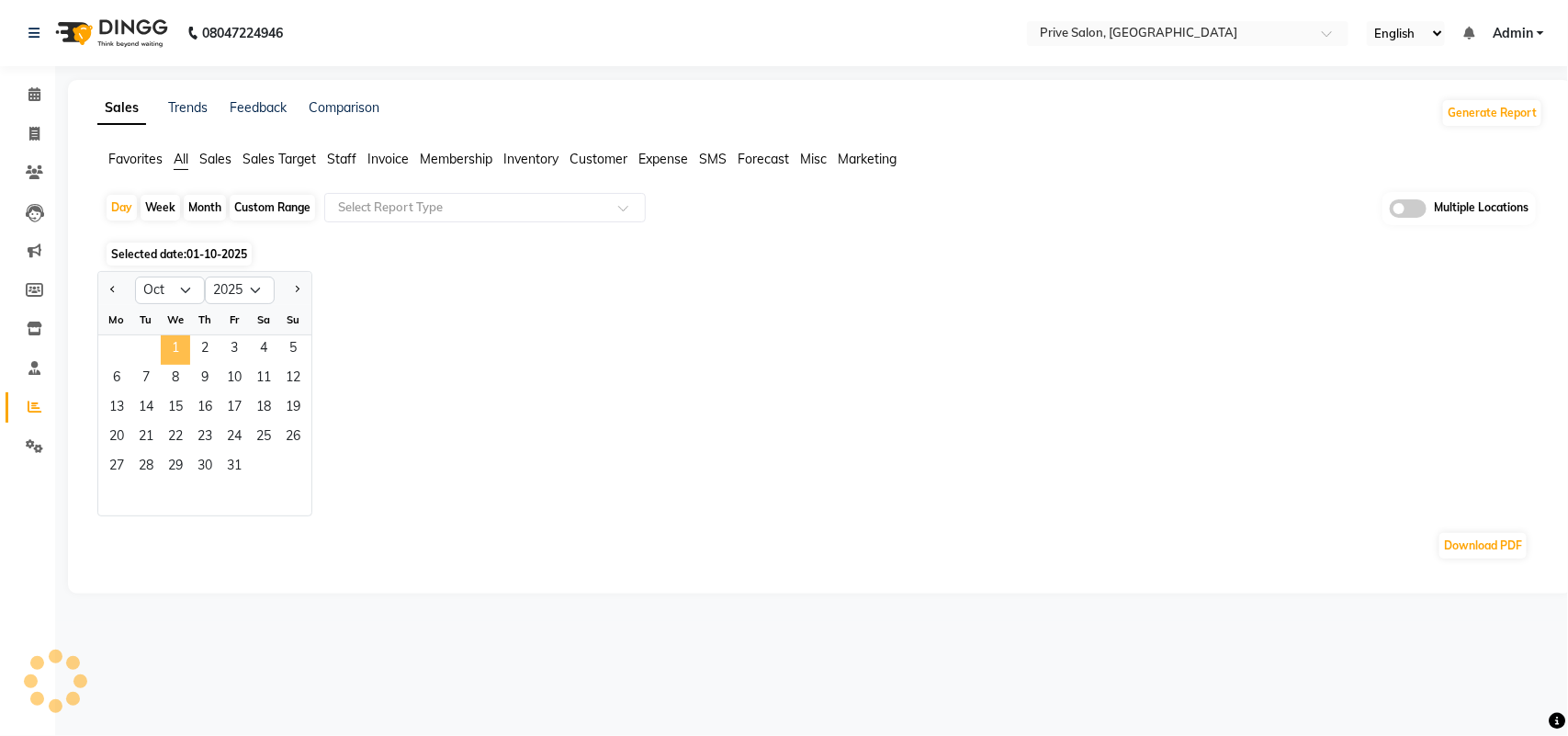
click at [180, 351] on span "1" at bounding box center [176, 350] width 29 height 29
click at [180, 352] on span "1" at bounding box center [176, 350] width 29 height 29
click at [172, 340] on span "1" at bounding box center [176, 350] width 29 height 29
click at [180, 352] on span "1" at bounding box center [176, 350] width 29 height 29
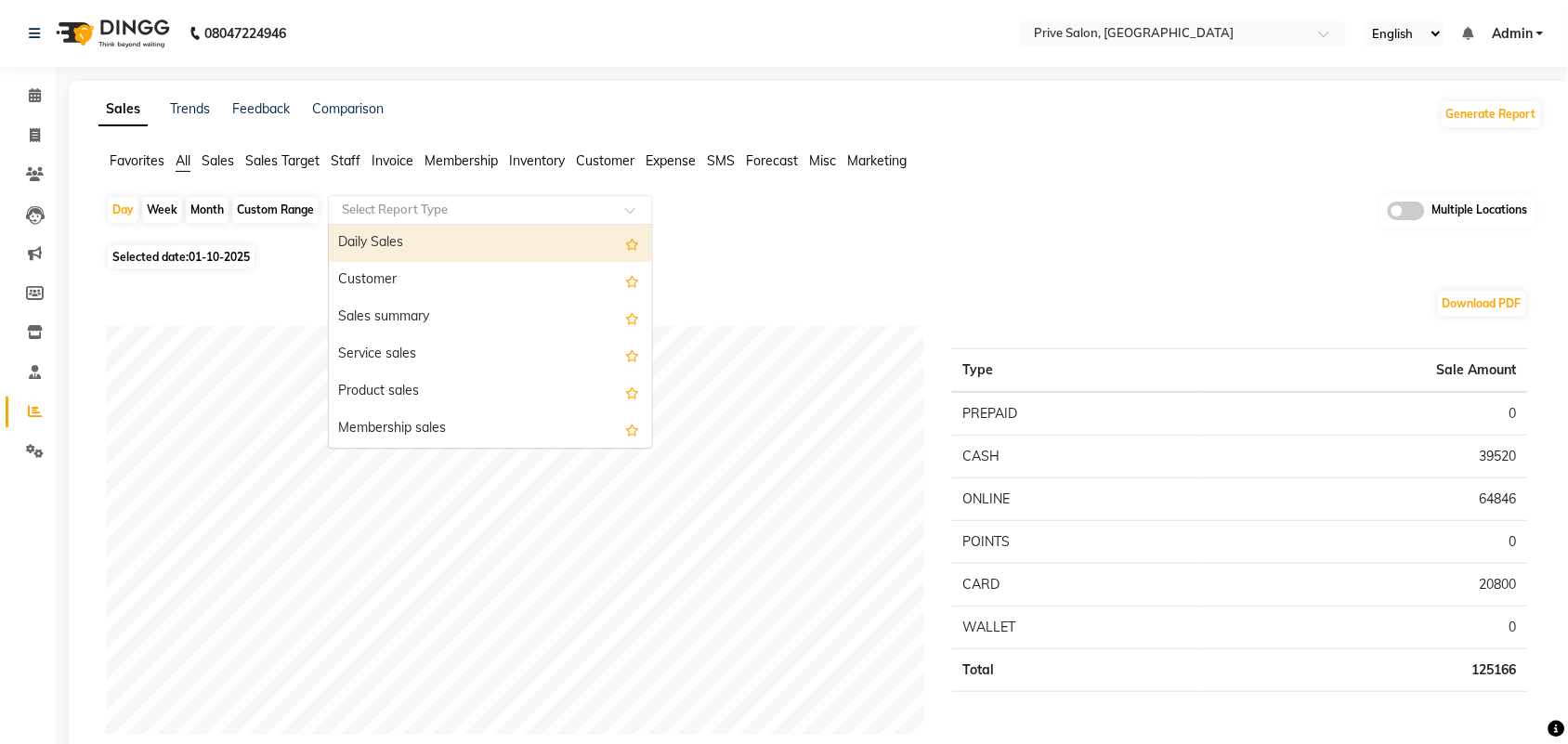
click at [491, 216] on input "text" at bounding box center [472, 210] width 268 height 19
click at [133, 238] on div "Day Week Month Custom Range Select Report Type Daily Sales Customer Sales summa…" at bounding box center [821, 216] width 1430 height 46
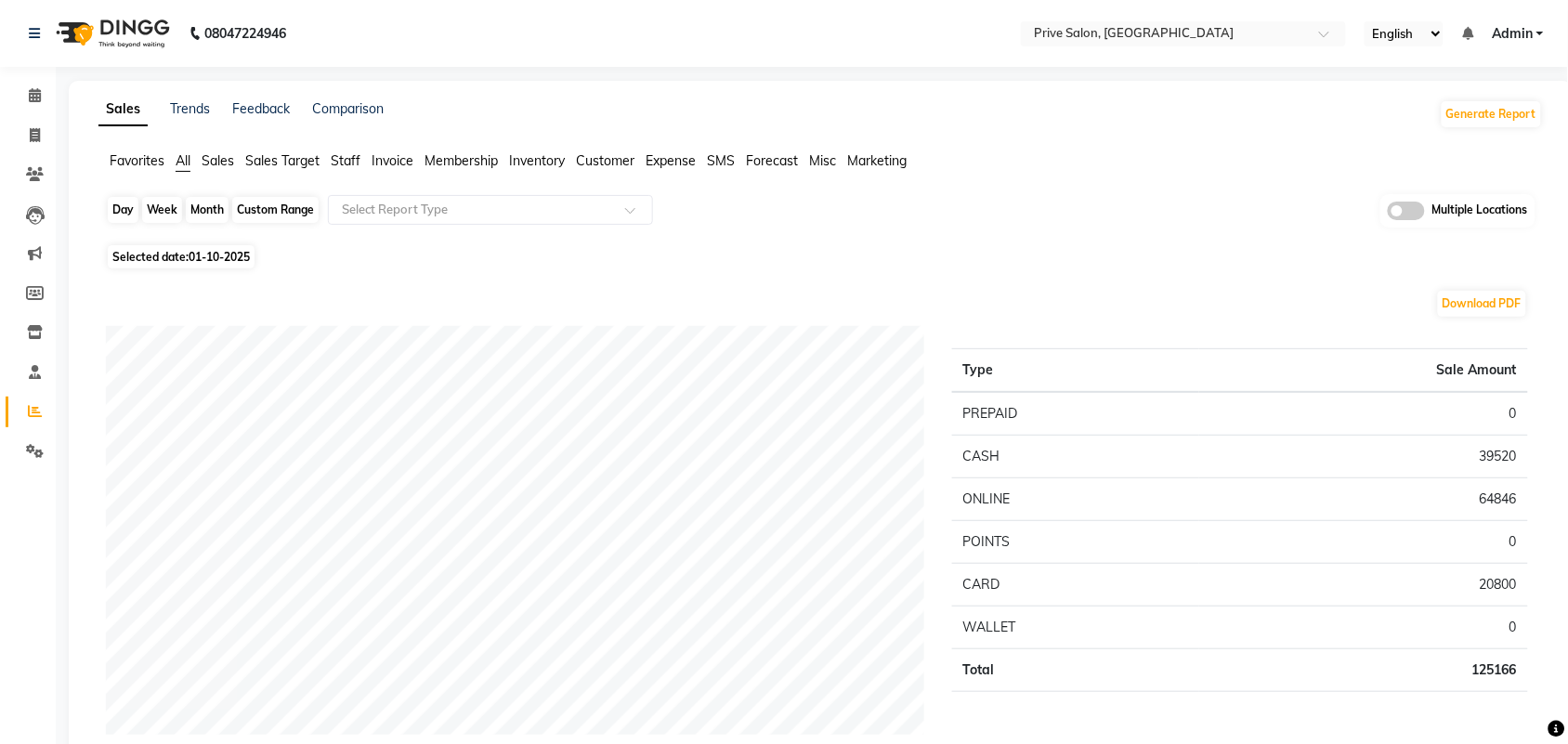
click at [127, 204] on div "Day" at bounding box center [123, 210] width 31 height 26
select select "10"
select select "2025"
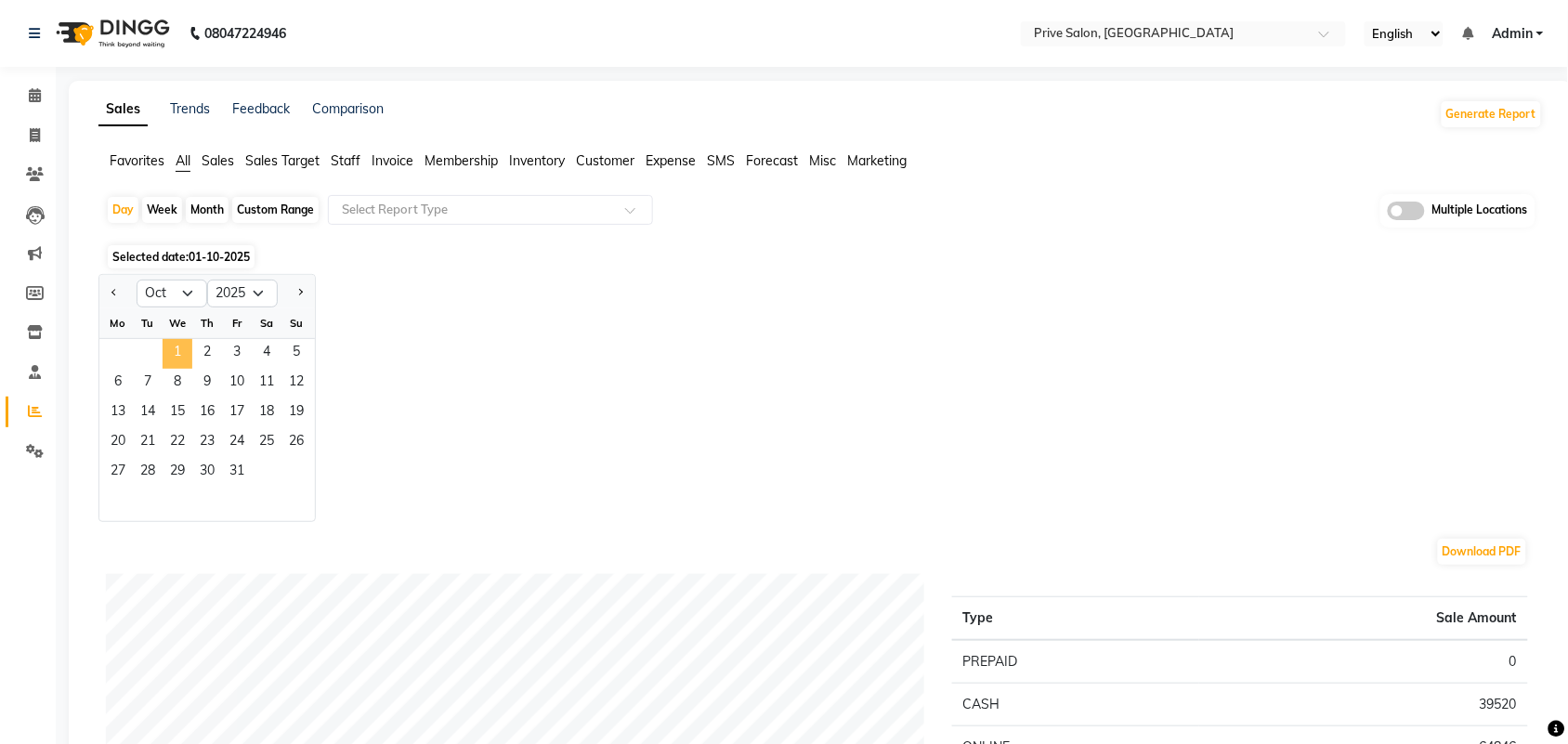
click at [177, 345] on span "1" at bounding box center [178, 354] width 30 height 30
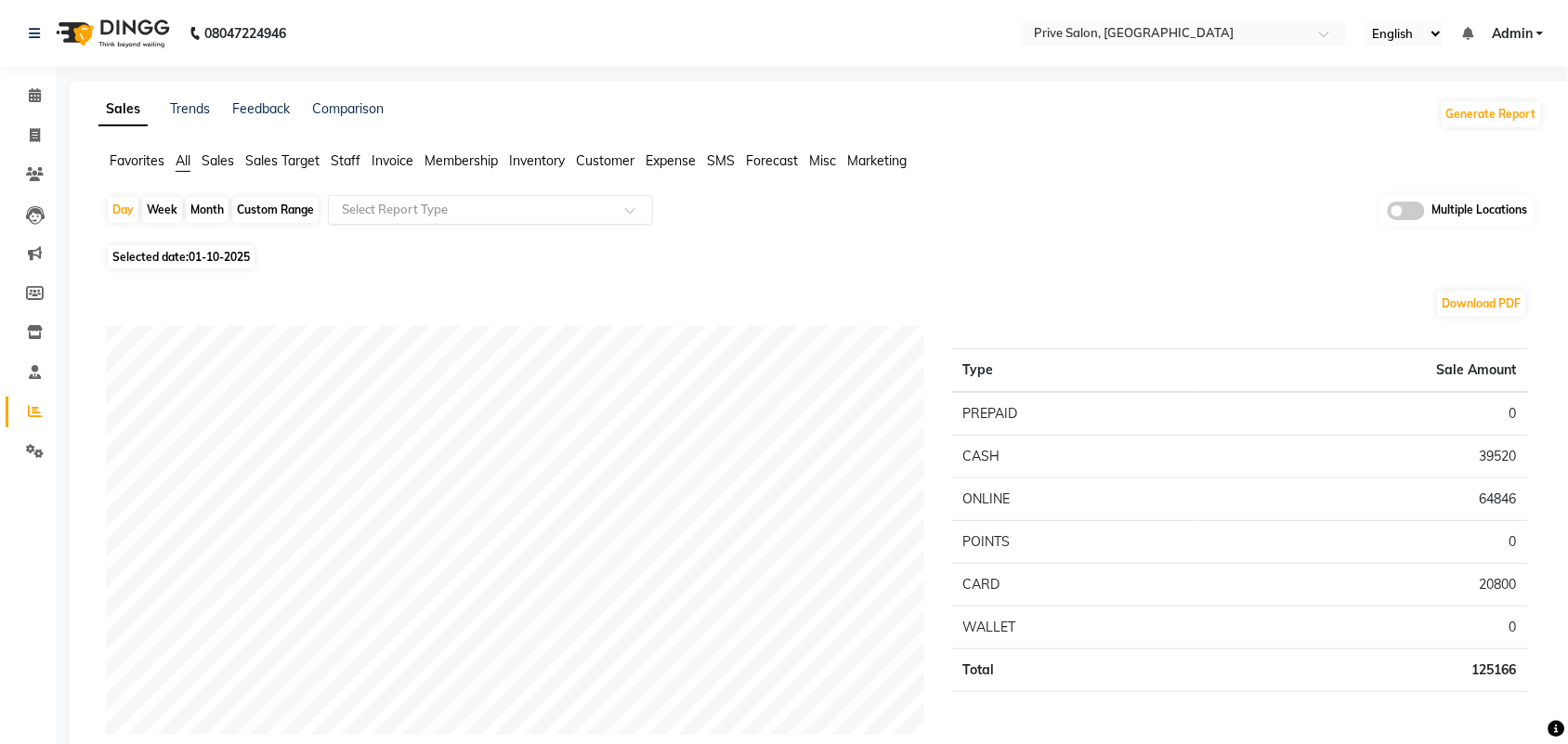
click at [472, 200] on div "Select Report Type" at bounding box center [491, 210] width 325 height 30
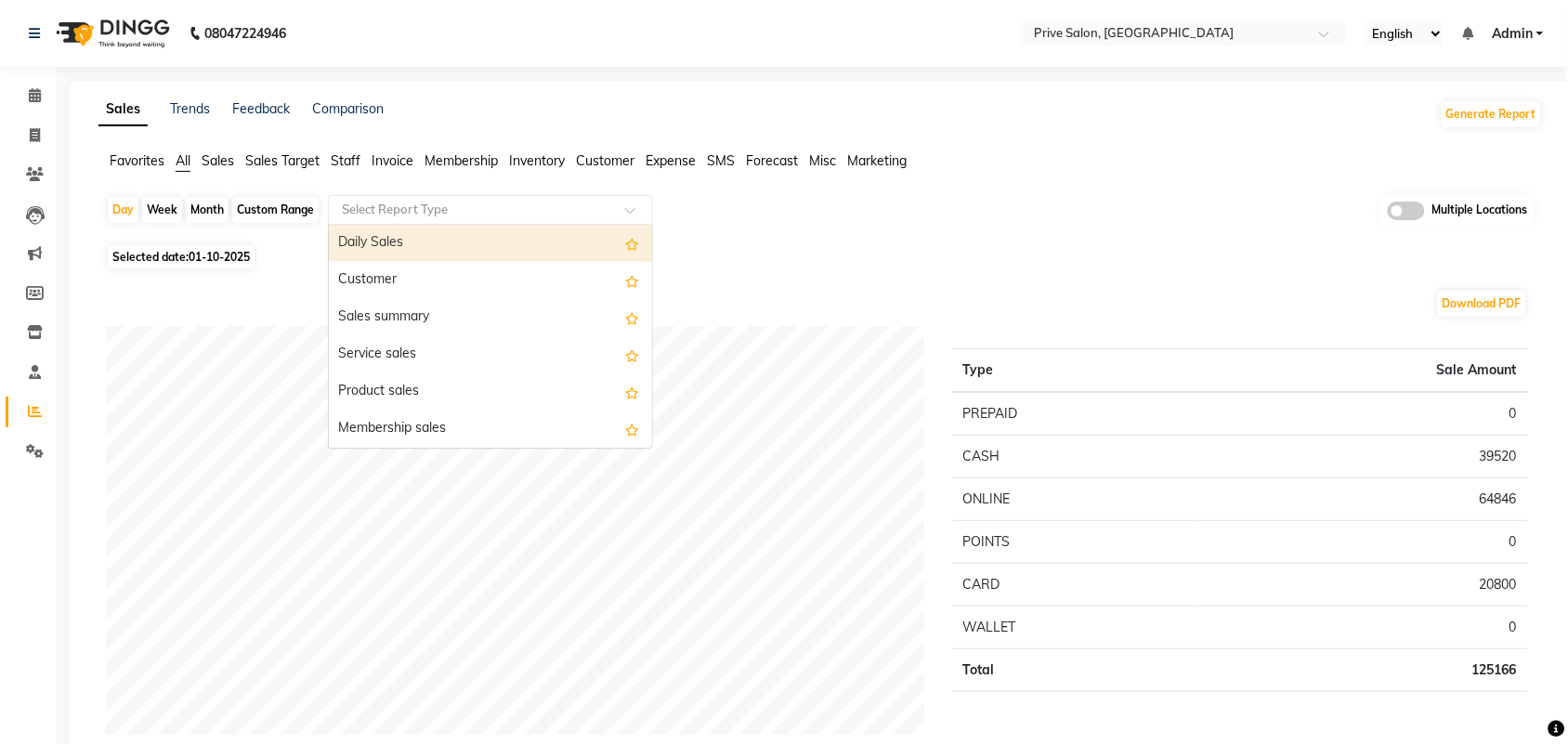
click at [462, 257] on div "Daily Sales" at bounding box center [491, 243] width 323 height 37
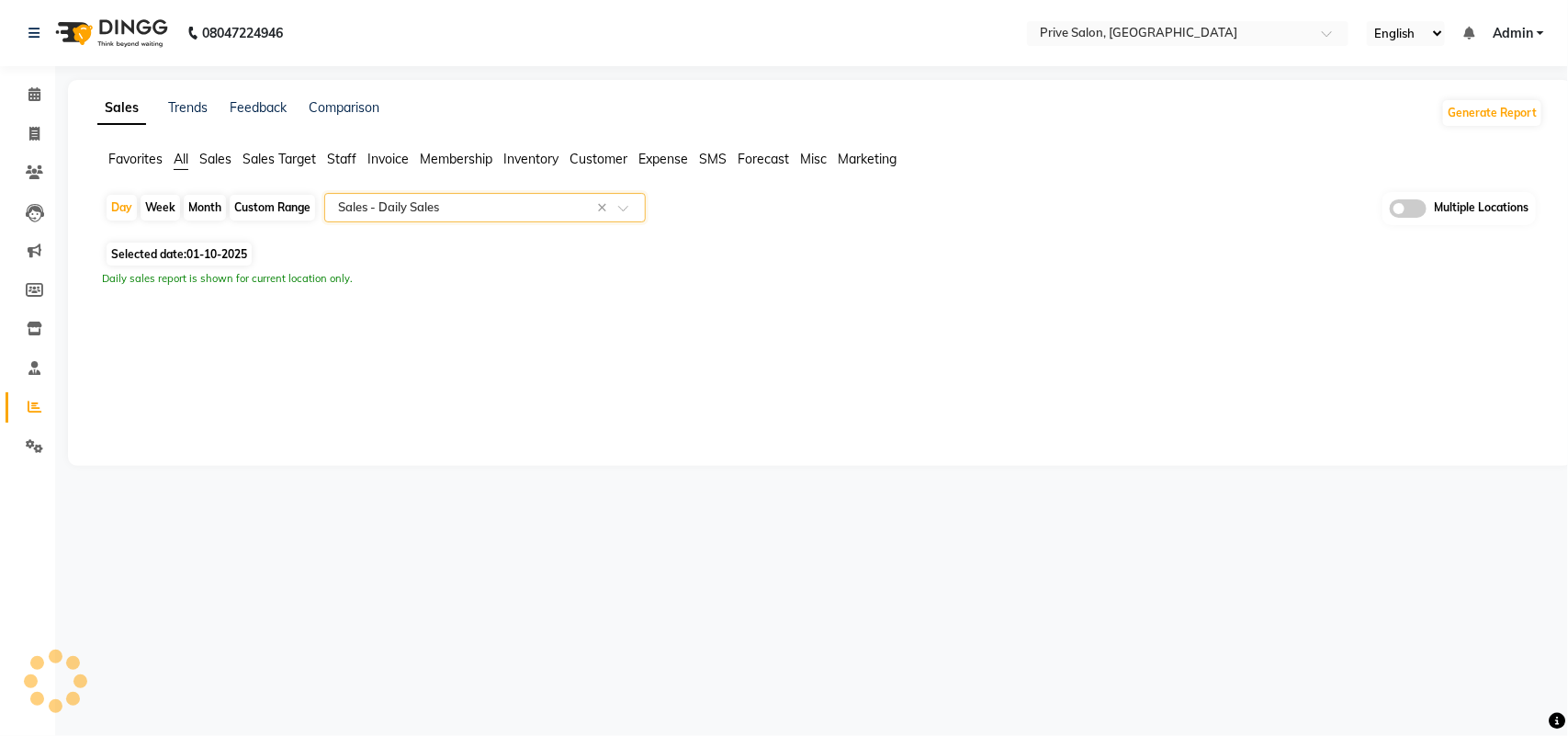
select select "full_report"
select select "pdf"
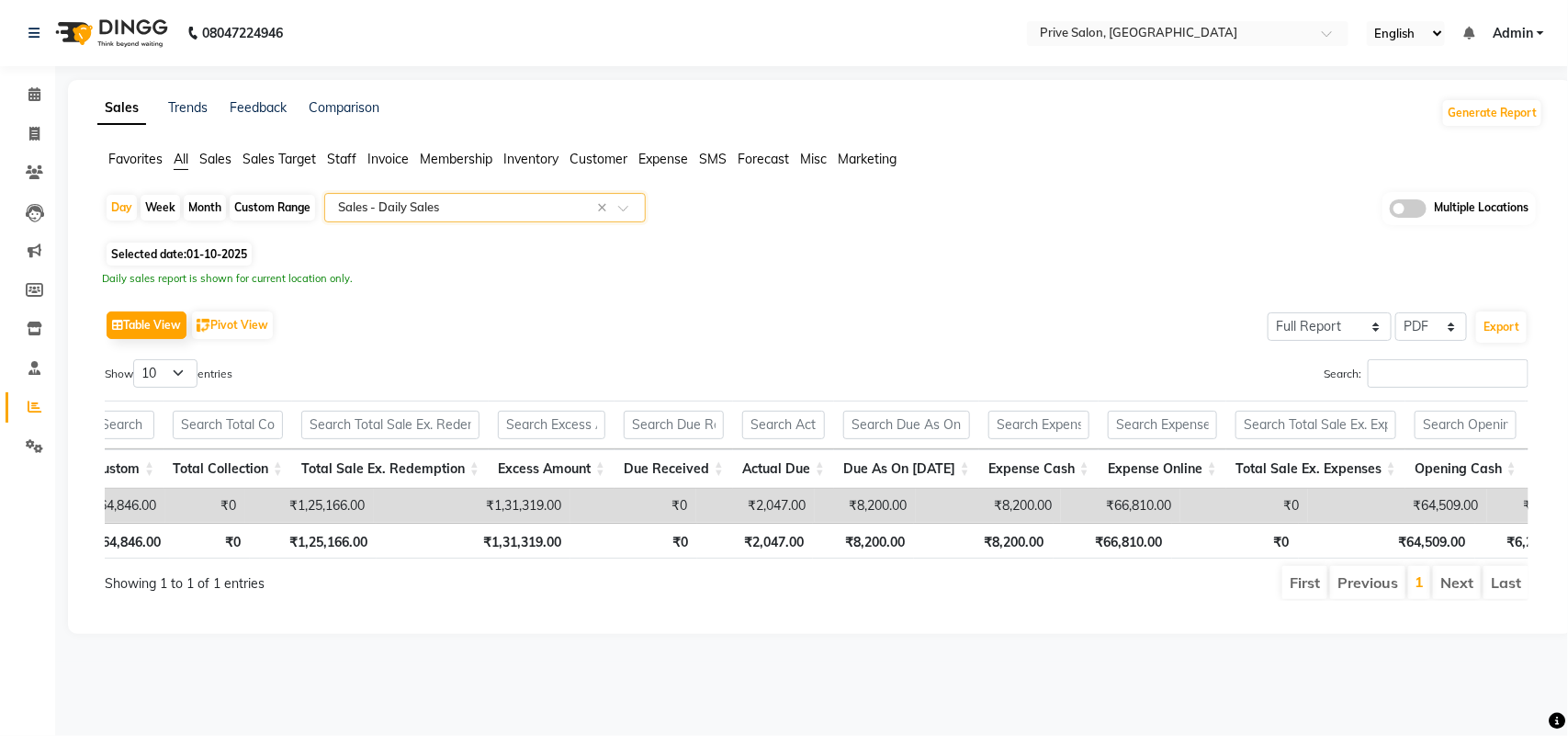
scroll to position [0, 1860]
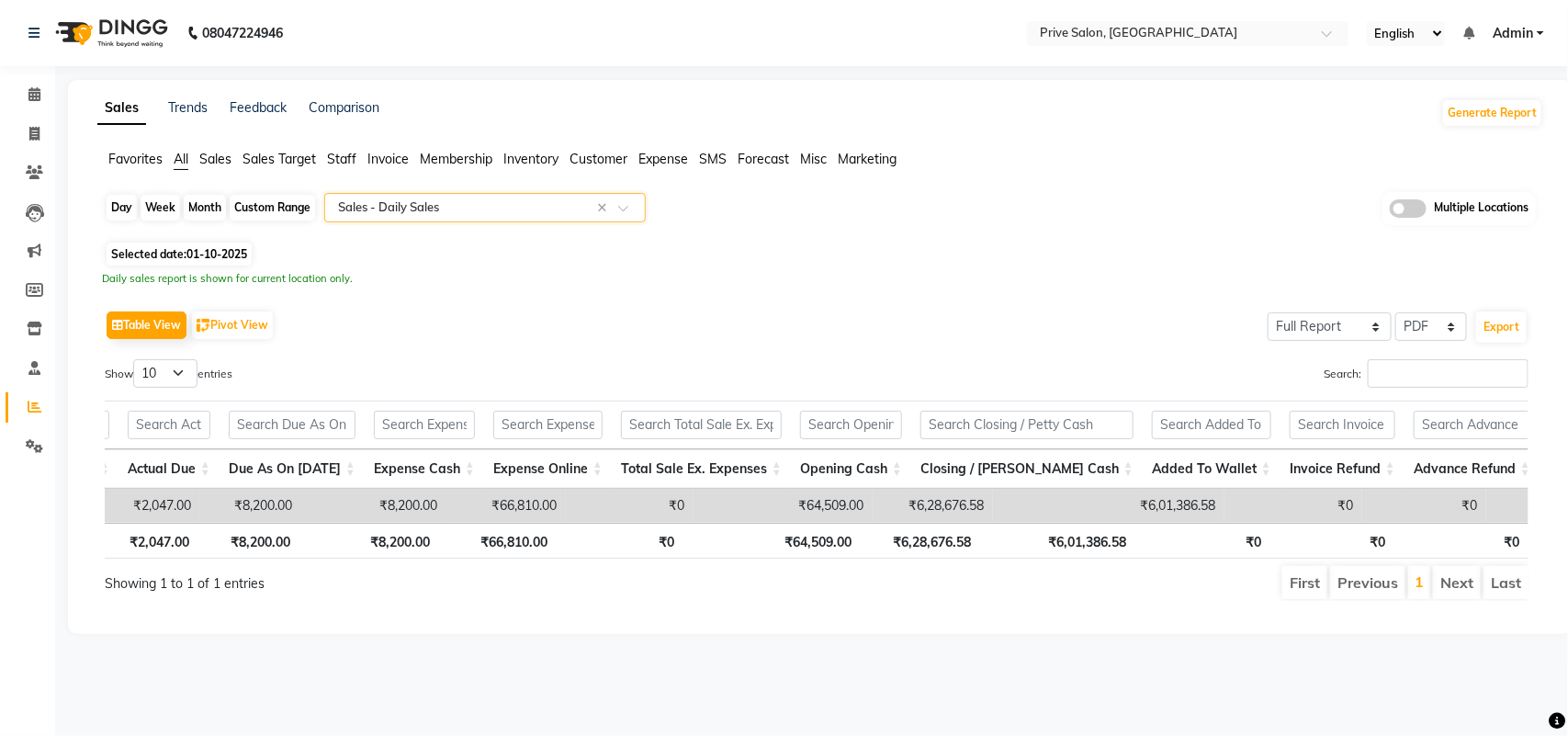
click at [118, 202] on div "Day" at bounding box center [121, 208] width 30 height 26
select select "10"
select select "2025"
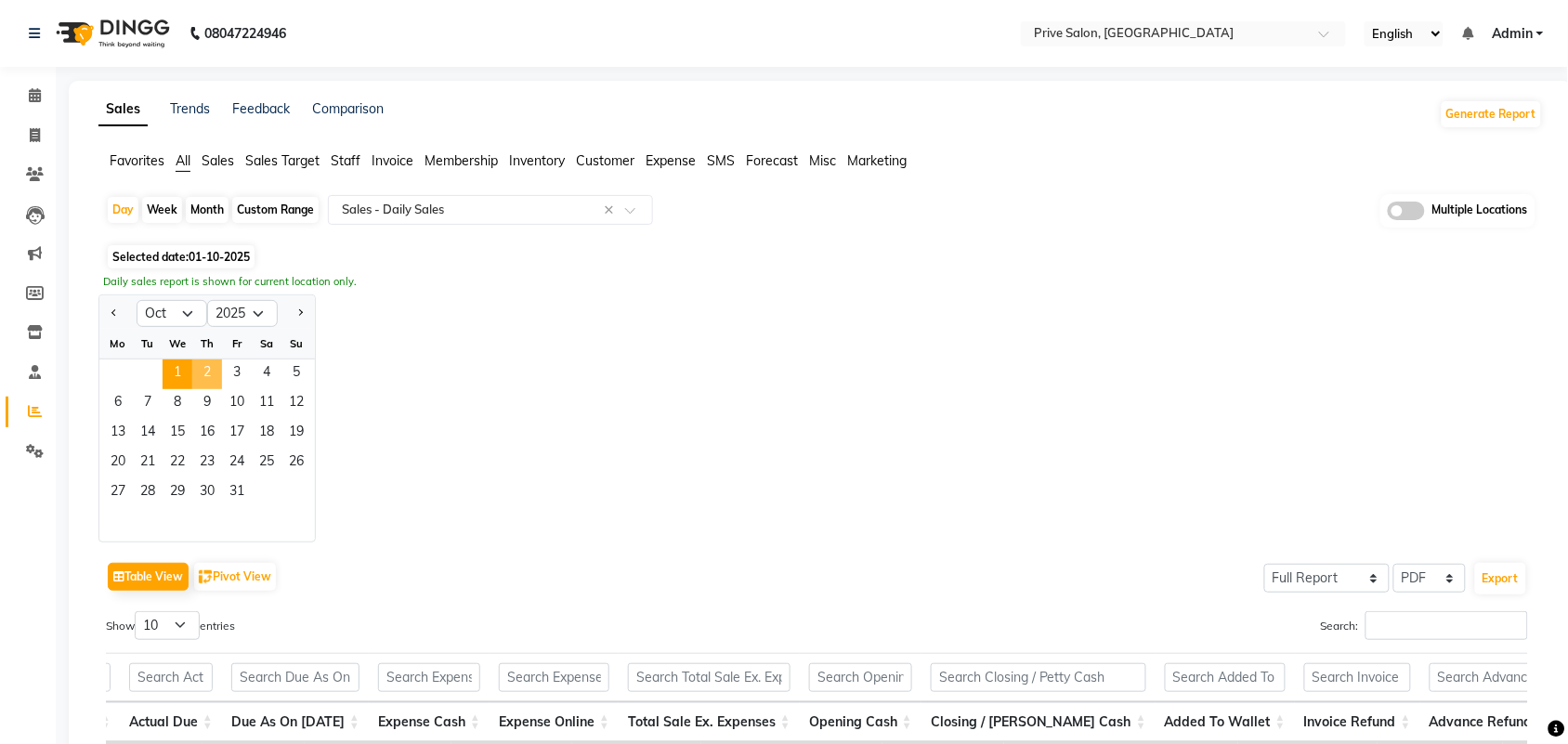
click at [197, 370] on span "2" at bounding box center [207, 374] width 30 height 30
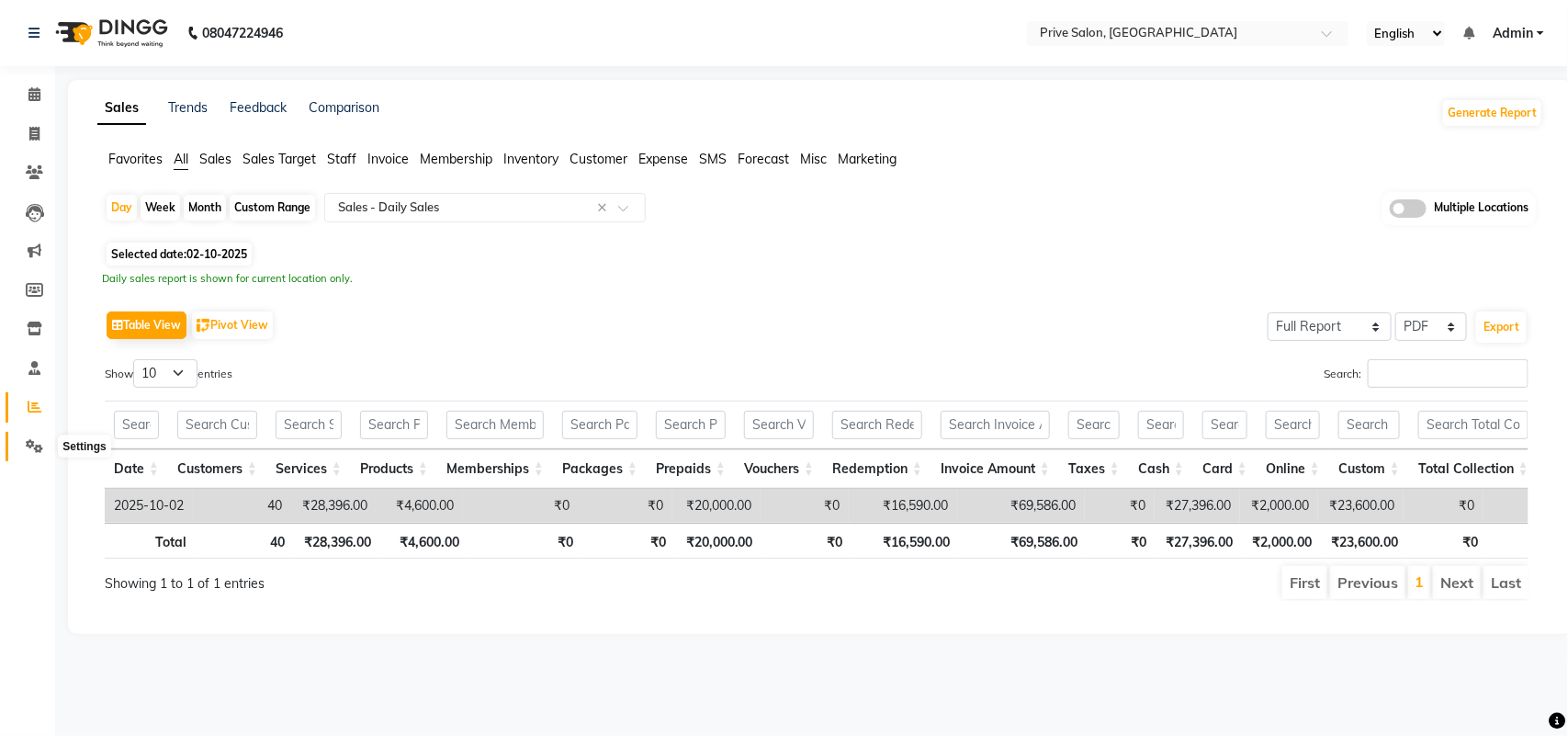
click at [37, 447] on icon at bounding box center [34, 446] width 17 height 14
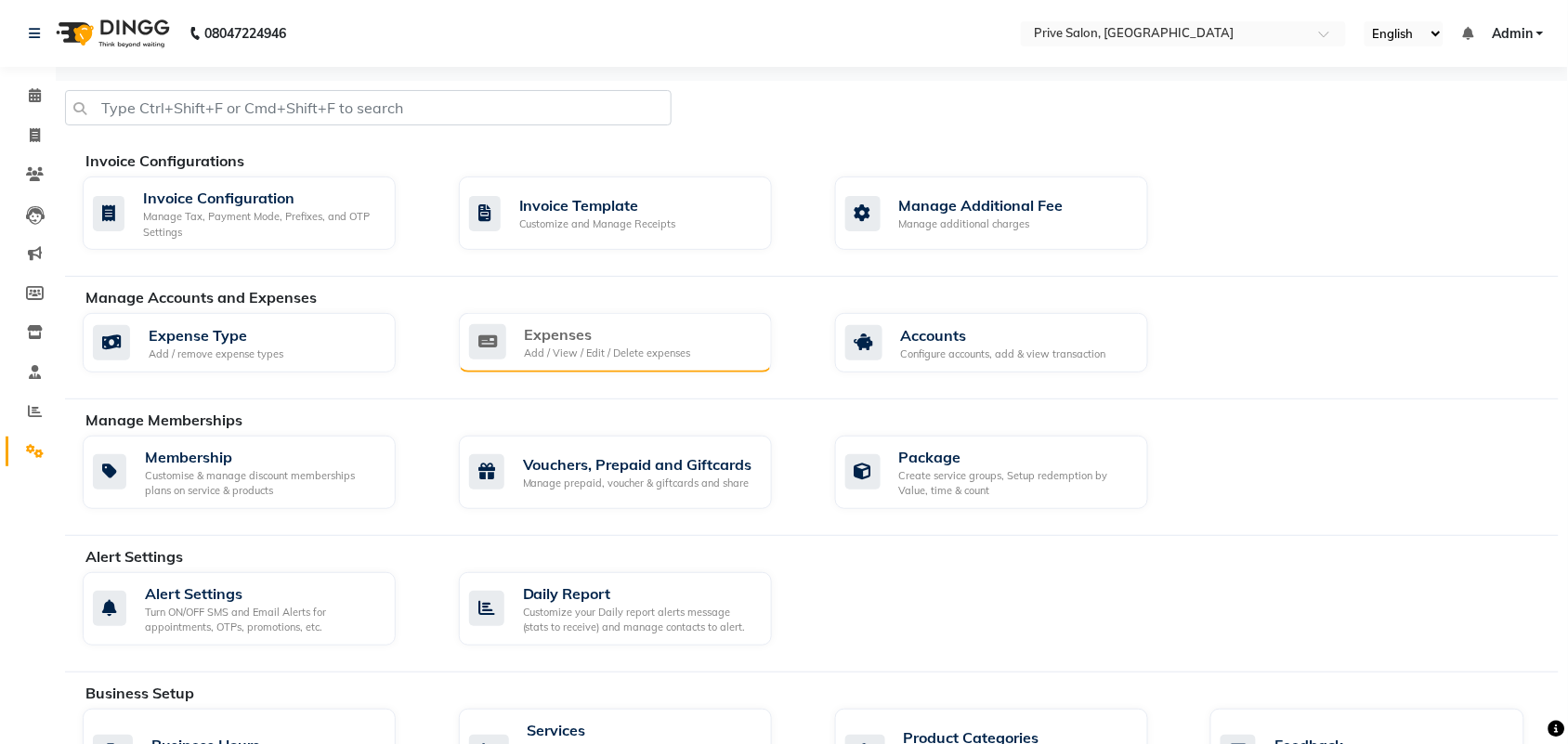
click at [568, 340] on div "Expenses" at bounding box center [608, 334] width 166 height 22
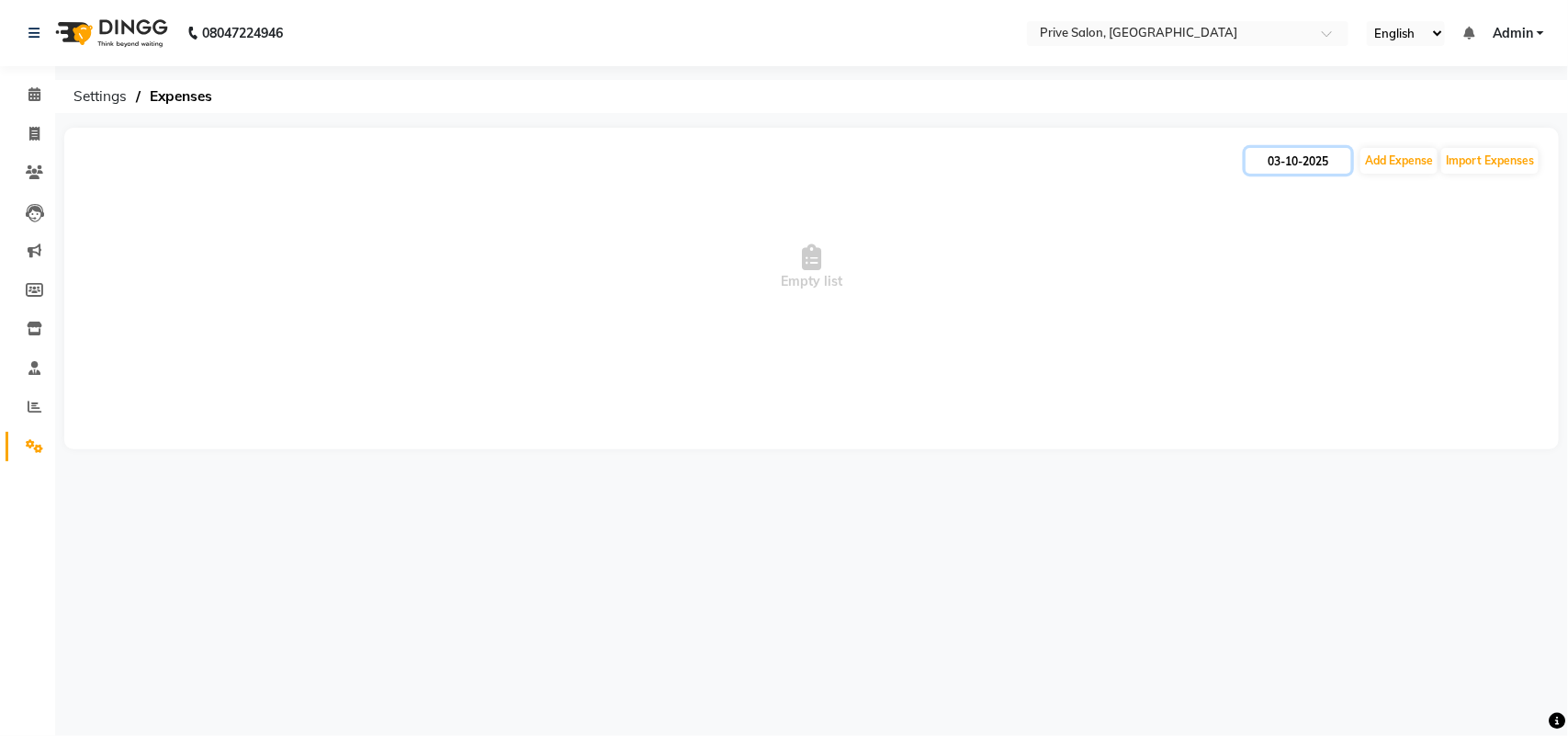
click at [1319, 163] on input "03-10-2025" at bounding box center [1298, 161] width 106 height 26
select select "10"
select select "2025"
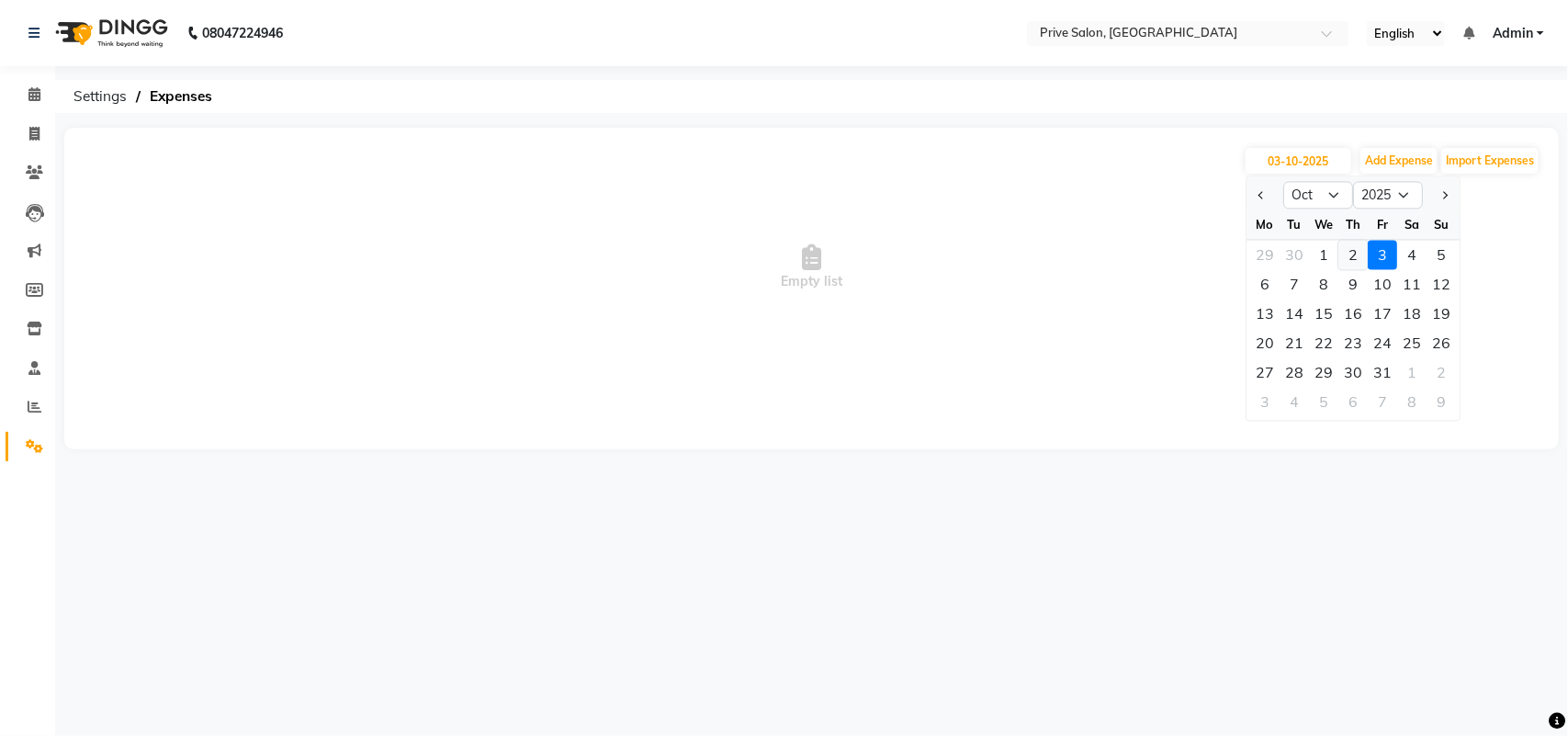
click at [1348, 250] on div "2" at bounding box center [1353, 255] width 29 height 29
type input "02-10-2025"
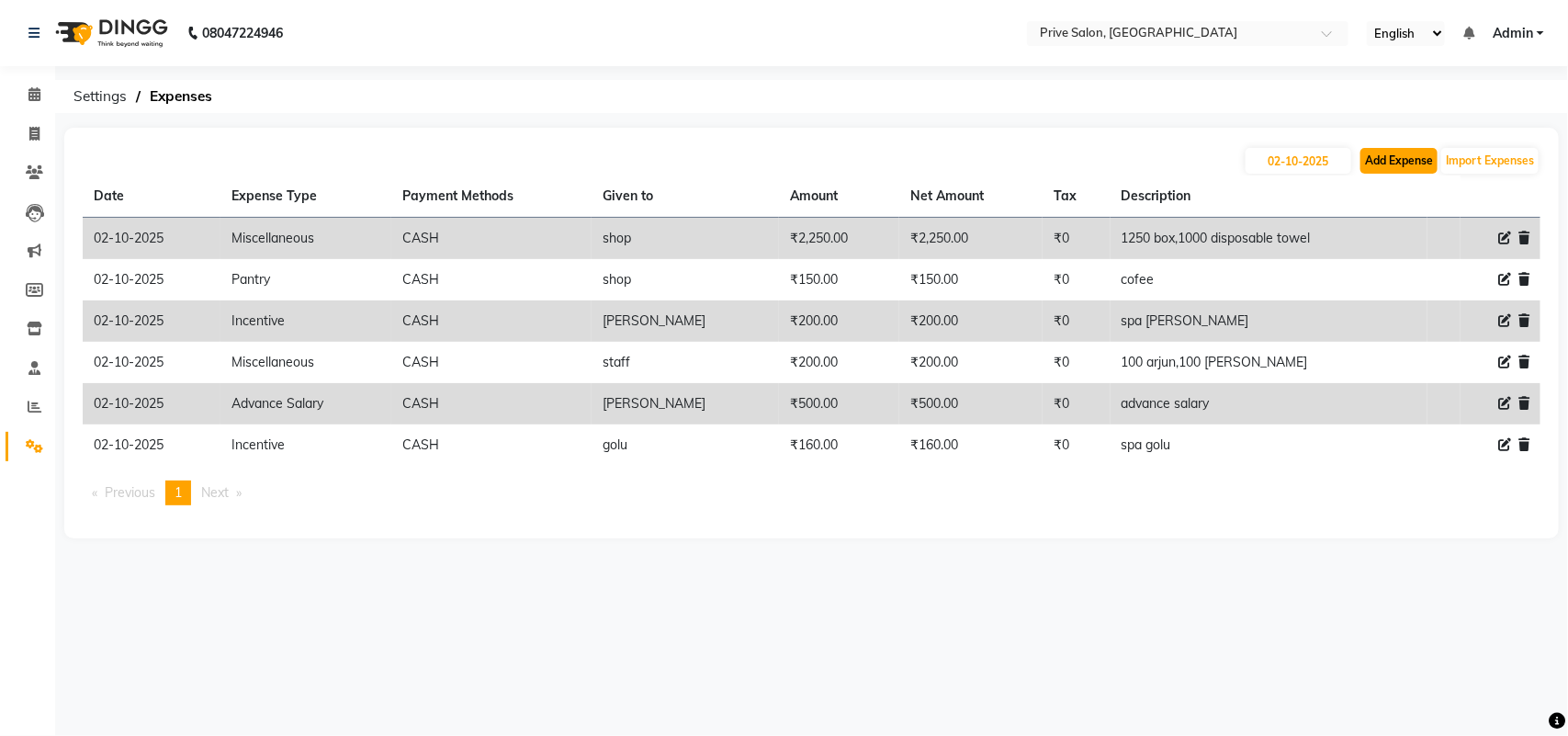
click at [1411, 150] on button "Add Expense" at bounding box center [1399, 161] width 77 height 26
select select "1"
select select "2448"
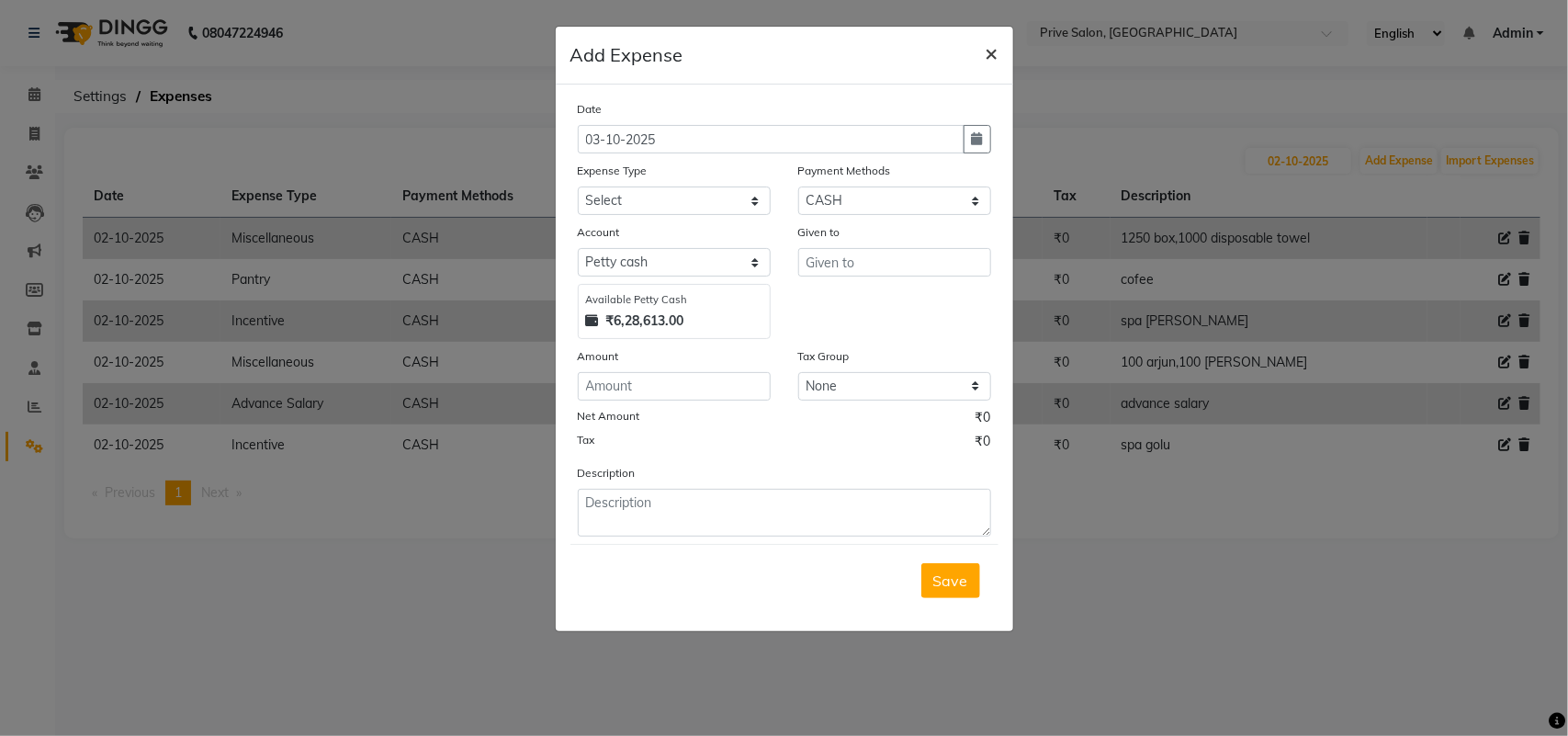
click at [983, 44] on button "×" at bounding box center [992, 52] width 42 height 51
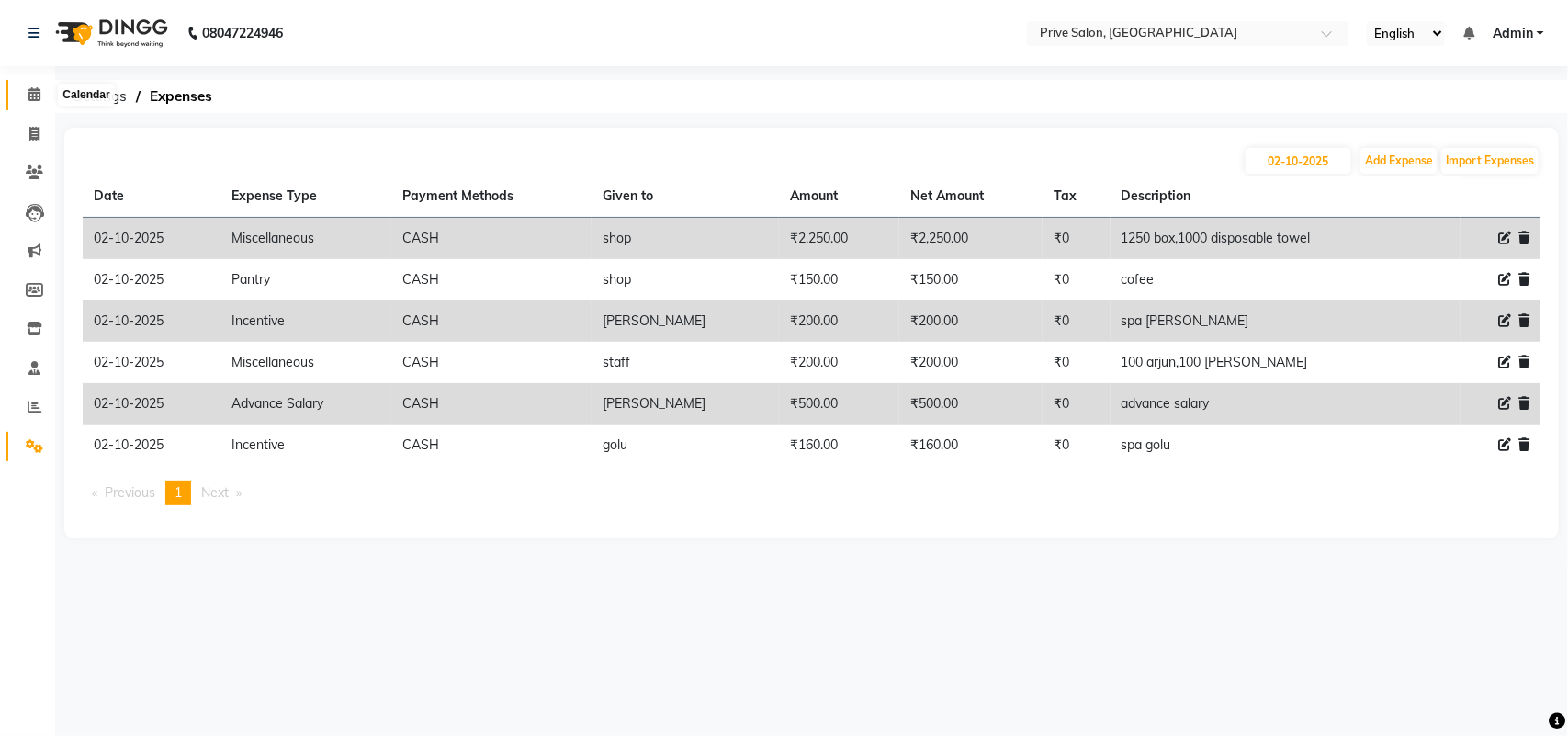
click at [28, 97] on icon at bounding box center [34, 94] width 12 height 14
